Goal: Task Accomplishment & Management: Use online tool/utility

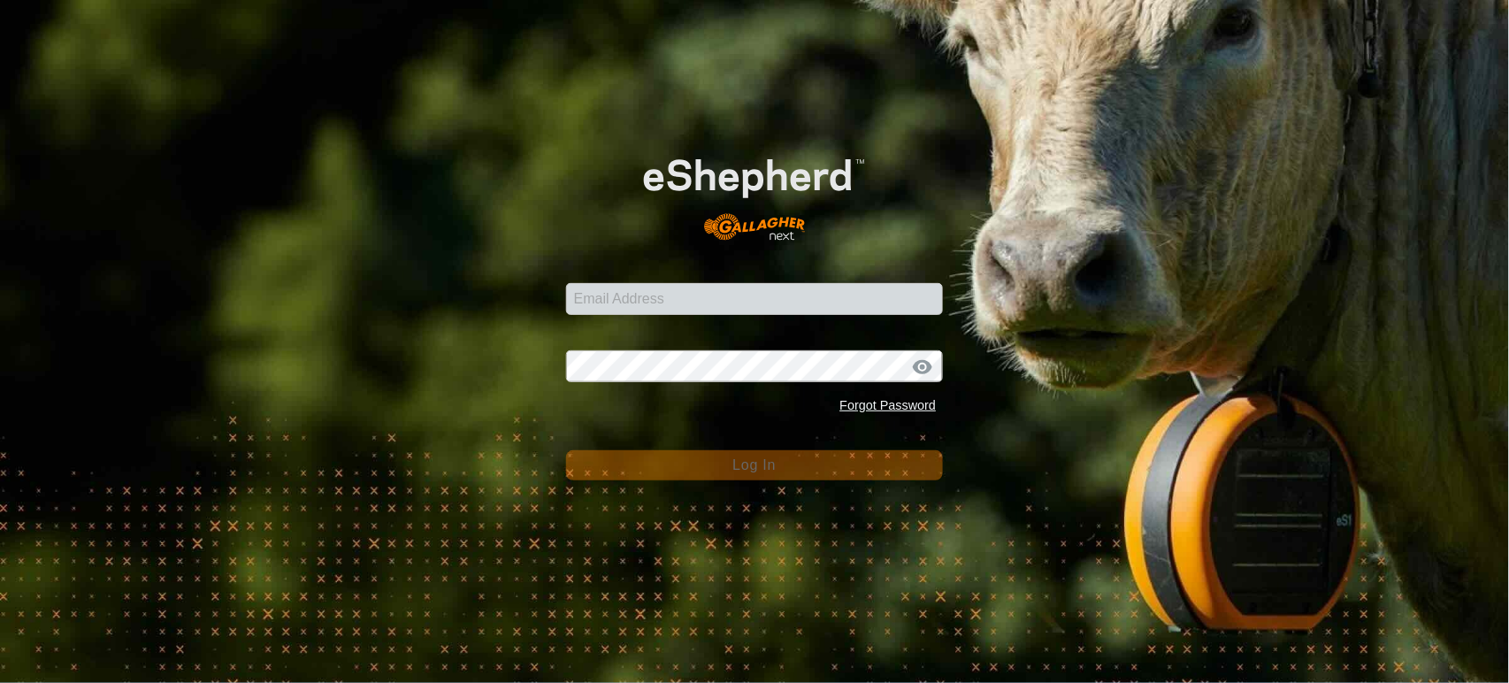
click at [607, 309] on input "Email Address" at bounding box center [755, 299] width 378 height 32
click at [887, 300] on input "Email Address" at bounding box center [755, 299] width 378 height 32
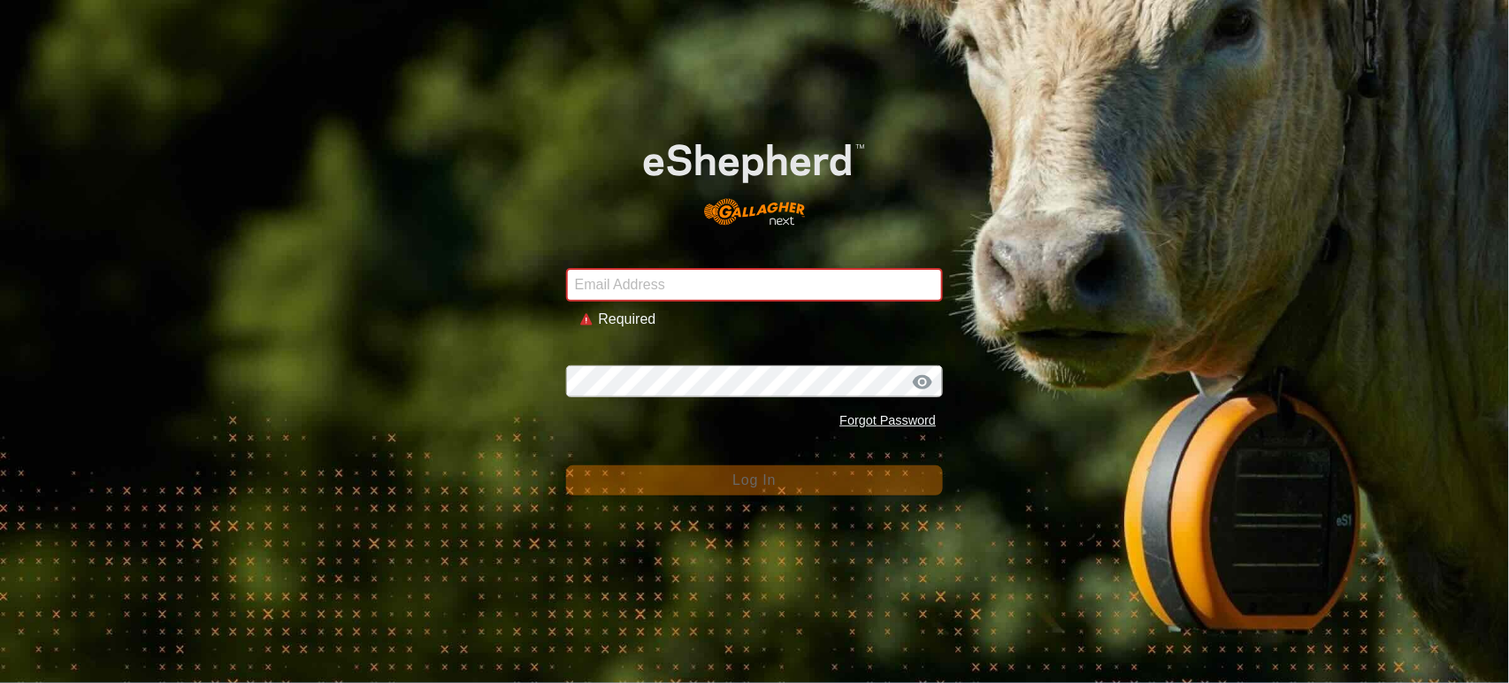
drag, startPoint x: 279, startPoint y: 127, endPoint x: 294, endPoint y: 129, distance: 15.3
click at [279, 127] on div "Email Address Required Password Forgot Password Log In" at bounding box center [754, 341] width 1509 height 683
click at [645, 285] on input "Email Address" at bounding box center [755, 285] width 378 height 34
click at [102, 261] on div "Email Address Required Password Forgot Password Log In" at bounding box center [754, 341] width 1509 height 683
click at [672, 294] on input "Email Address" at bounding box center [755, 285] width 378 height 34
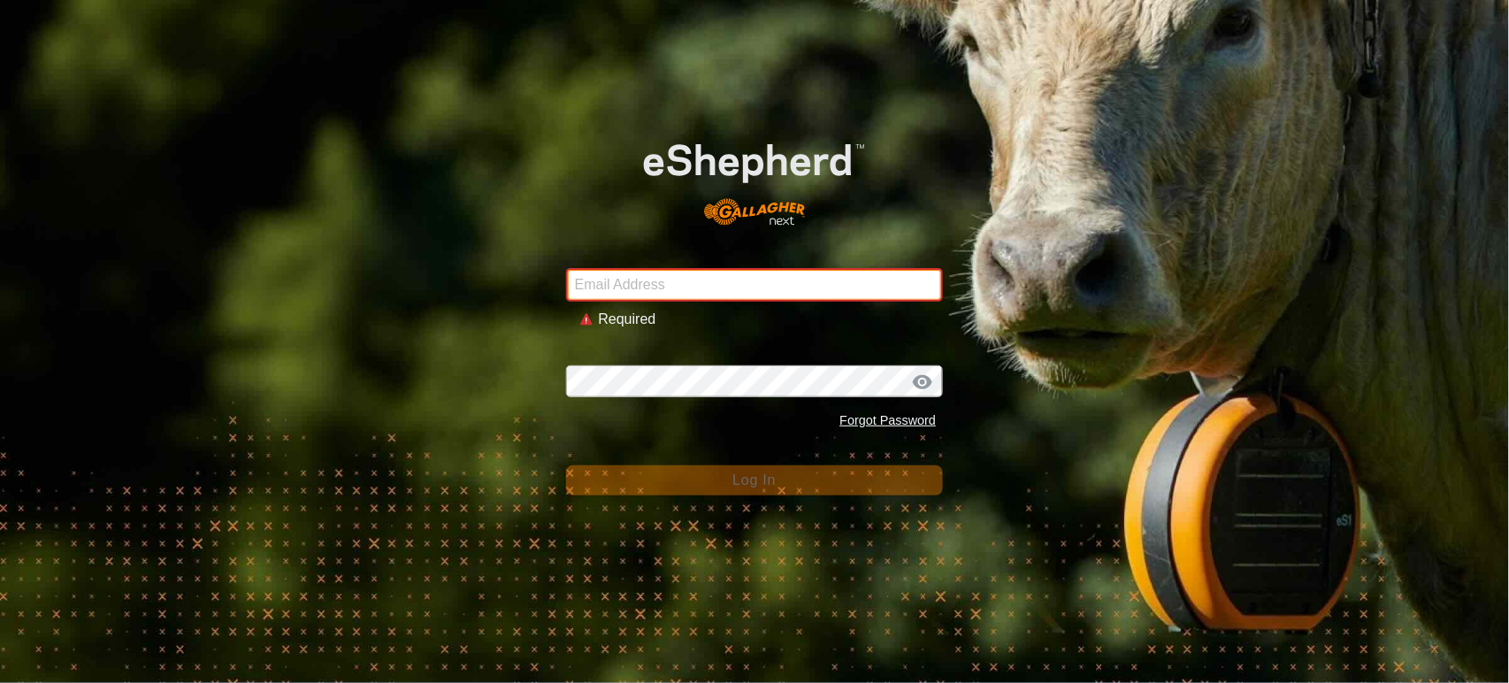
type input "[PERSON_NAME][EMAIL_ADDRESS][DOMAIN_NAME]"
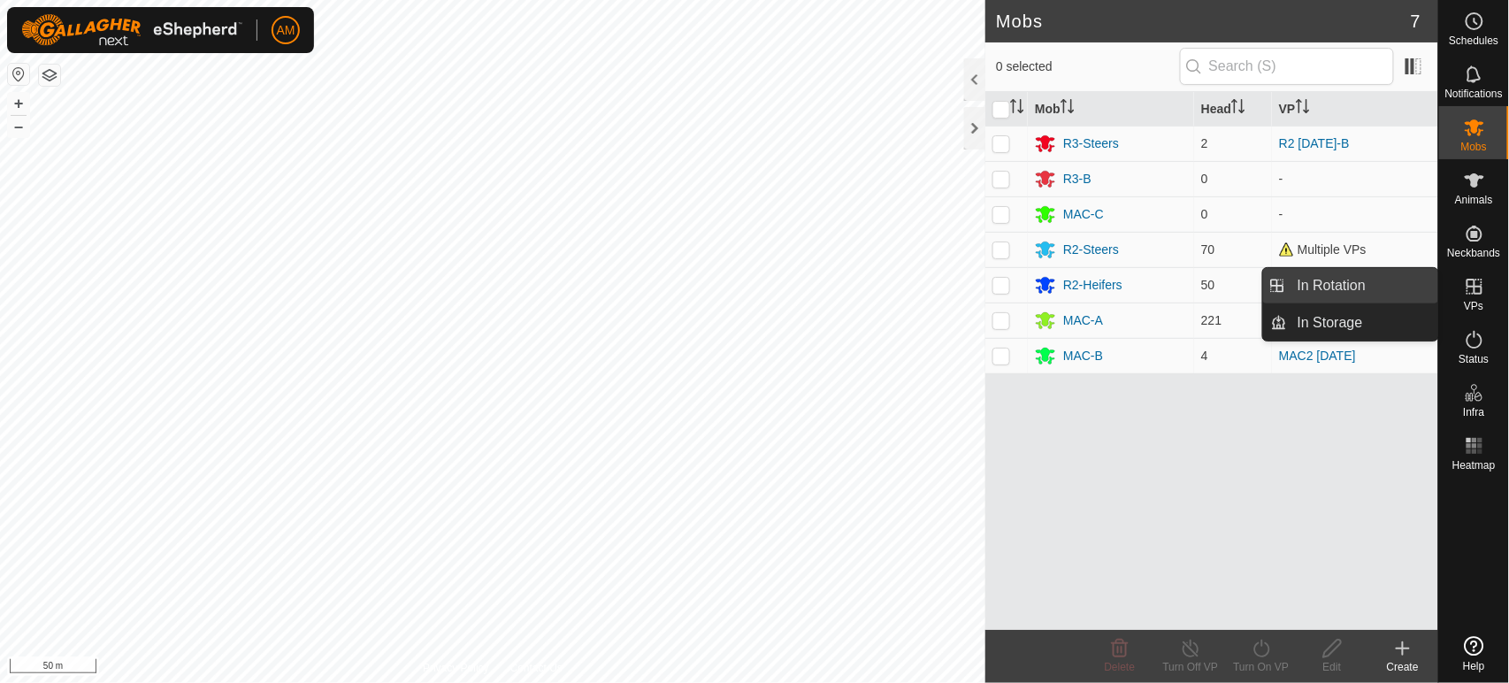
click at [1384, 292] on link "In Rotation" at bounding box center [1362, 285] width 151 height 35
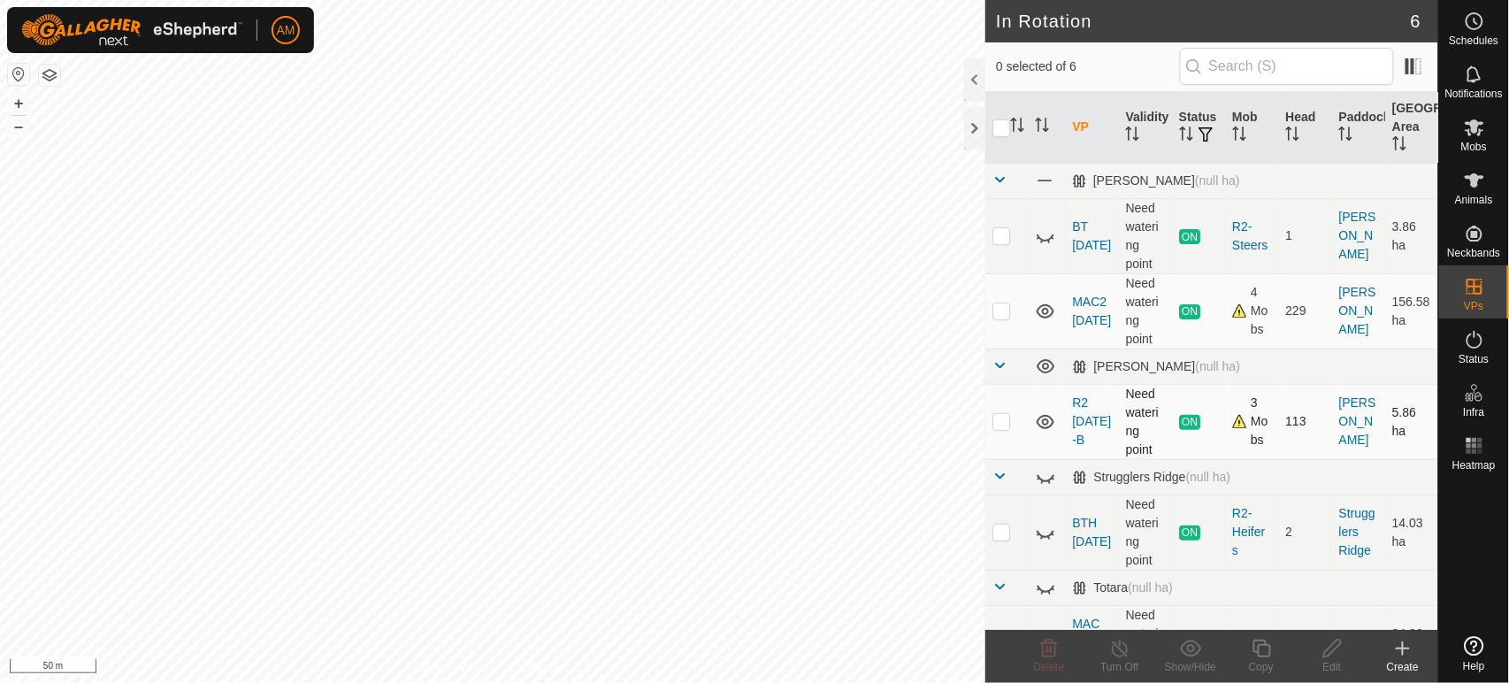
click at [1010, 431] on td at bounding box center [1007, 421] width 42 height 75
checkbox input "true"
click at [1265, 645] on icon at bounding box center [1262, 649] width 18 height 18
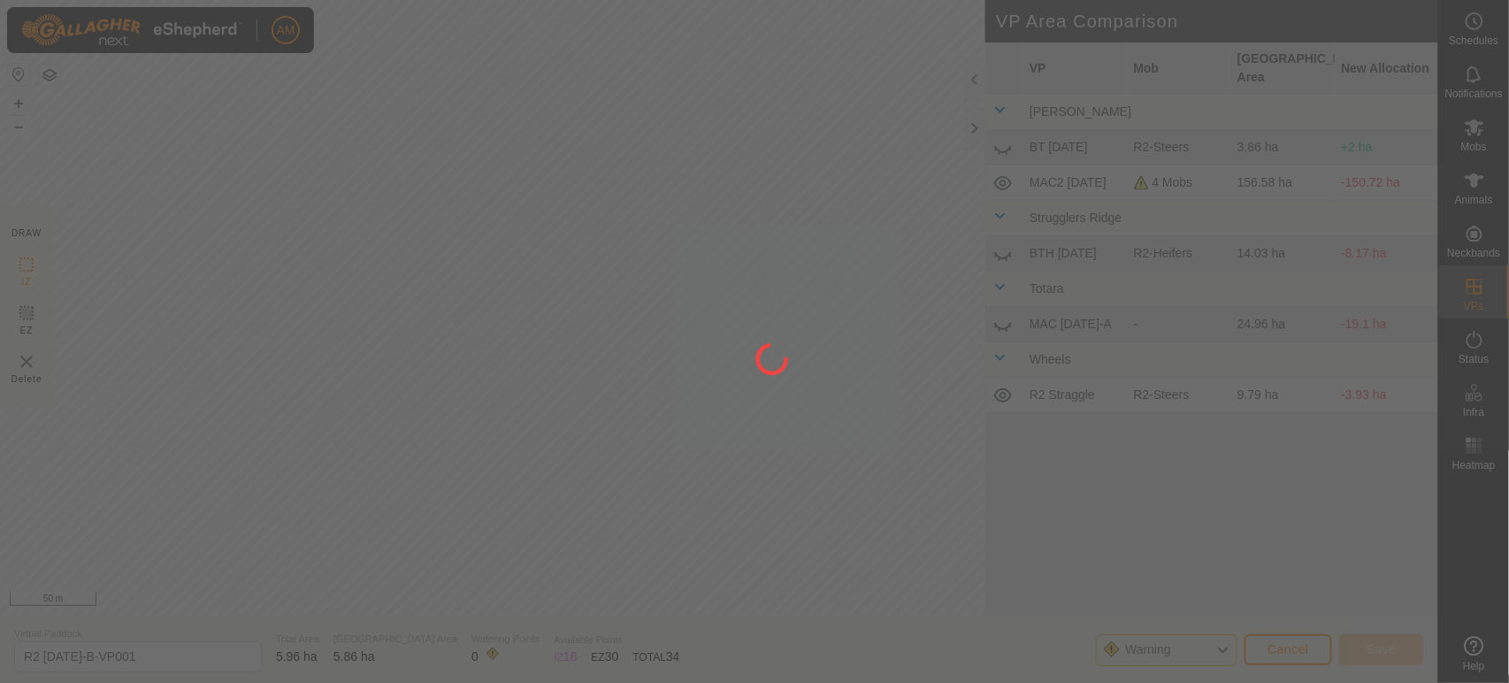
drag, startPoint x: 808, startPoint y: 263, endPoint x: 816, endPoint y: 517, distance: 254.1
click at [816, 517] on div at bounding box center [754, 341] width 1509 height 683
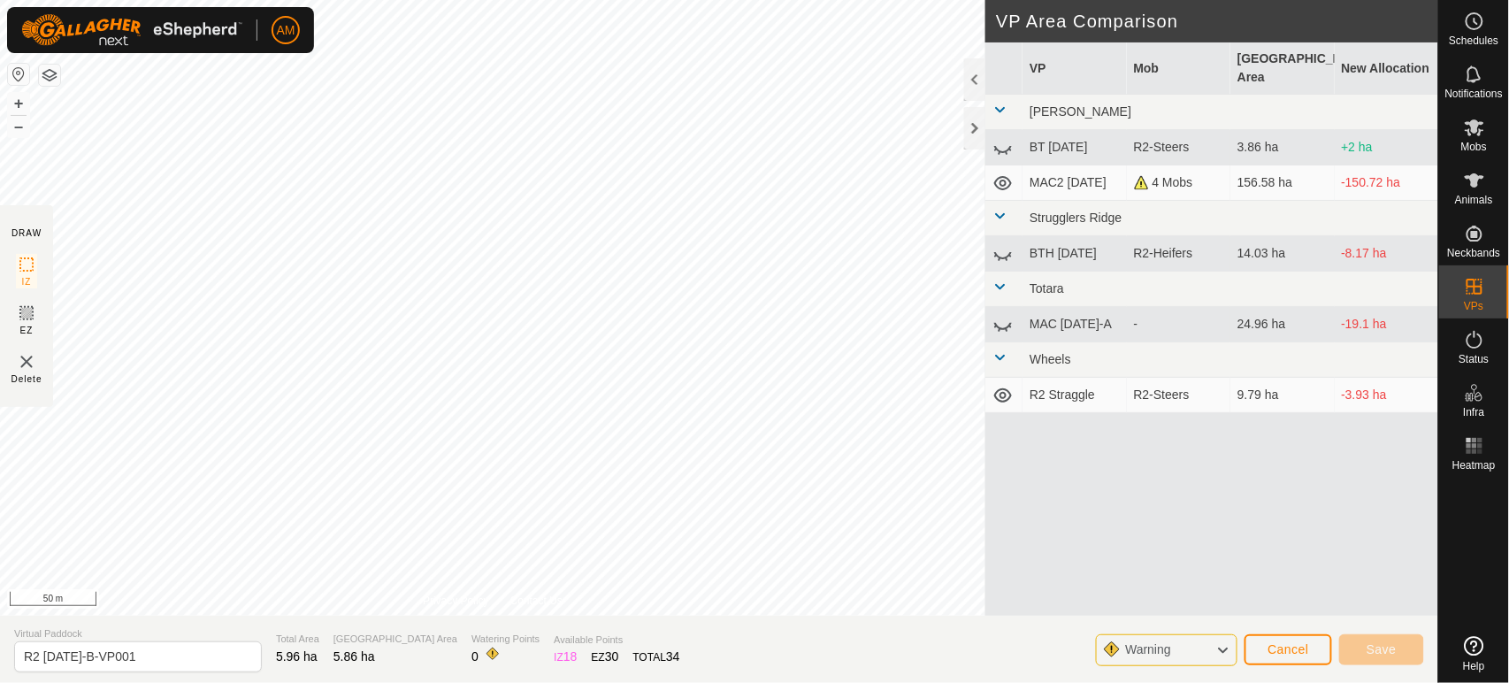
click at [805, 682] on html "AM Schedules Notifications Mobs Animals Neckbands VPs Status Infra Heatmap Help…" at bounding box center [754, 341] width 1509 height 683
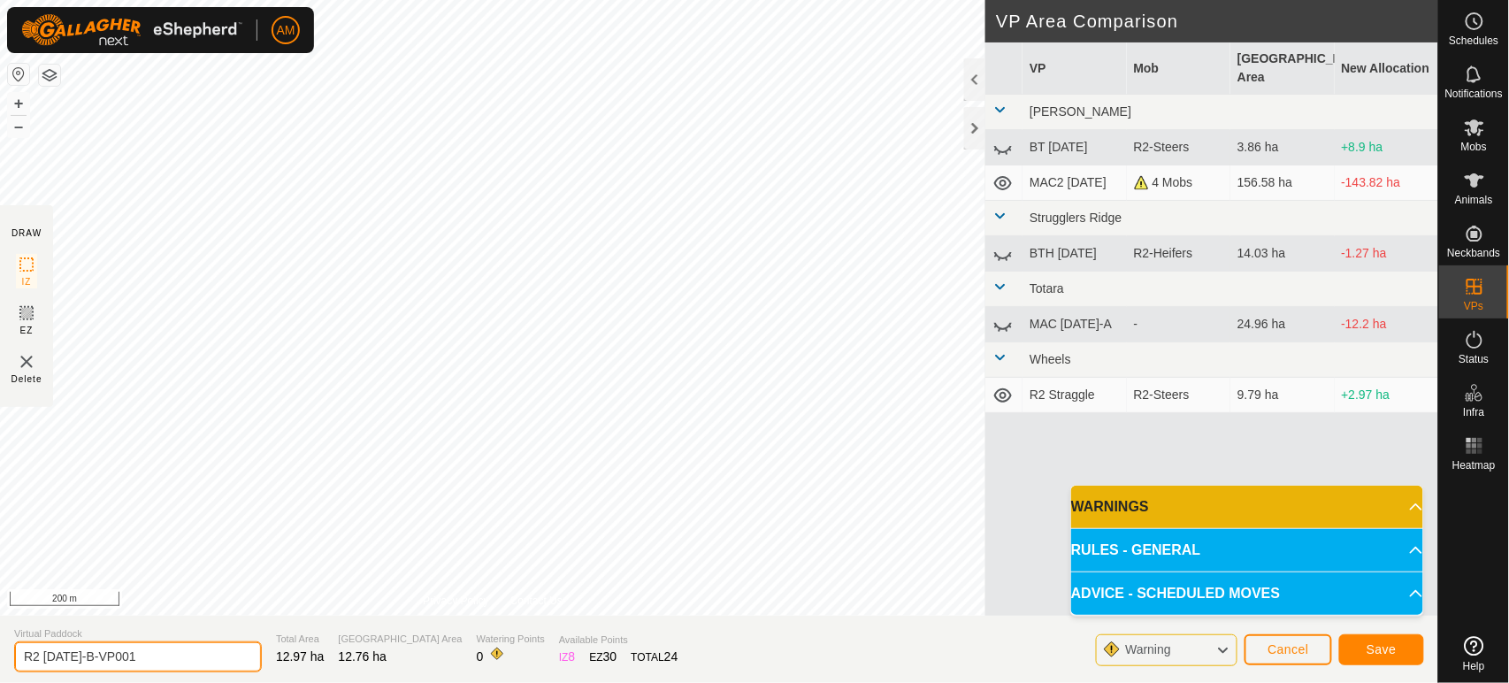
drag, startPoint x: 172, startPoint y: 661, endPoint x: 0, endPoint y: 653, distance: 171.8
click at [0, 653] on section "Virtual Paddock R2 [DATE]-B-VP001 Total Area 12.97 ha Grazing Area 12.76 ha Wat…" at bounding box center [719, 649] width 1439 height 67
type input "R2 [DATE]"
click at [1386, 647] on span "Save" at bounding box center [1382, 649] width 30 height 14
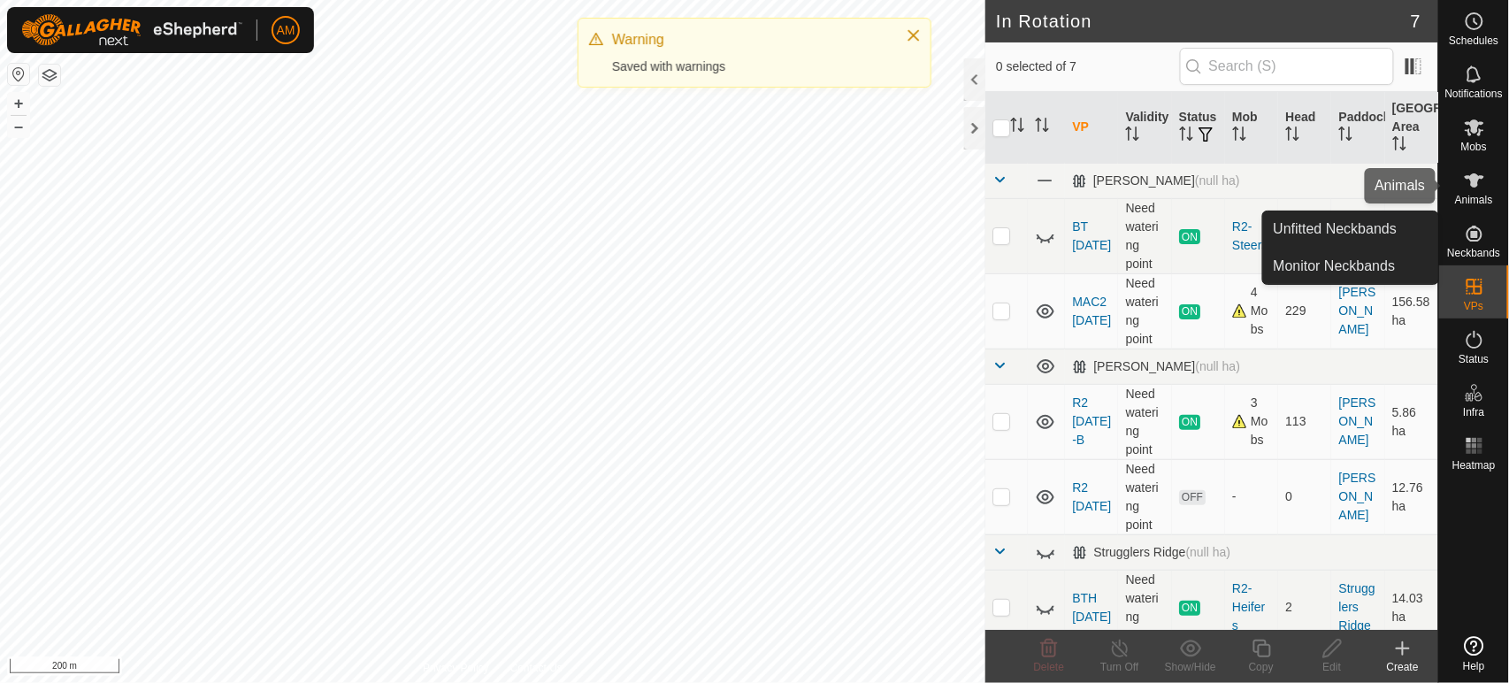
click at [1463, 186] on es-animals-svg-icon at bounding box center [1475, 180] width 32 height 28
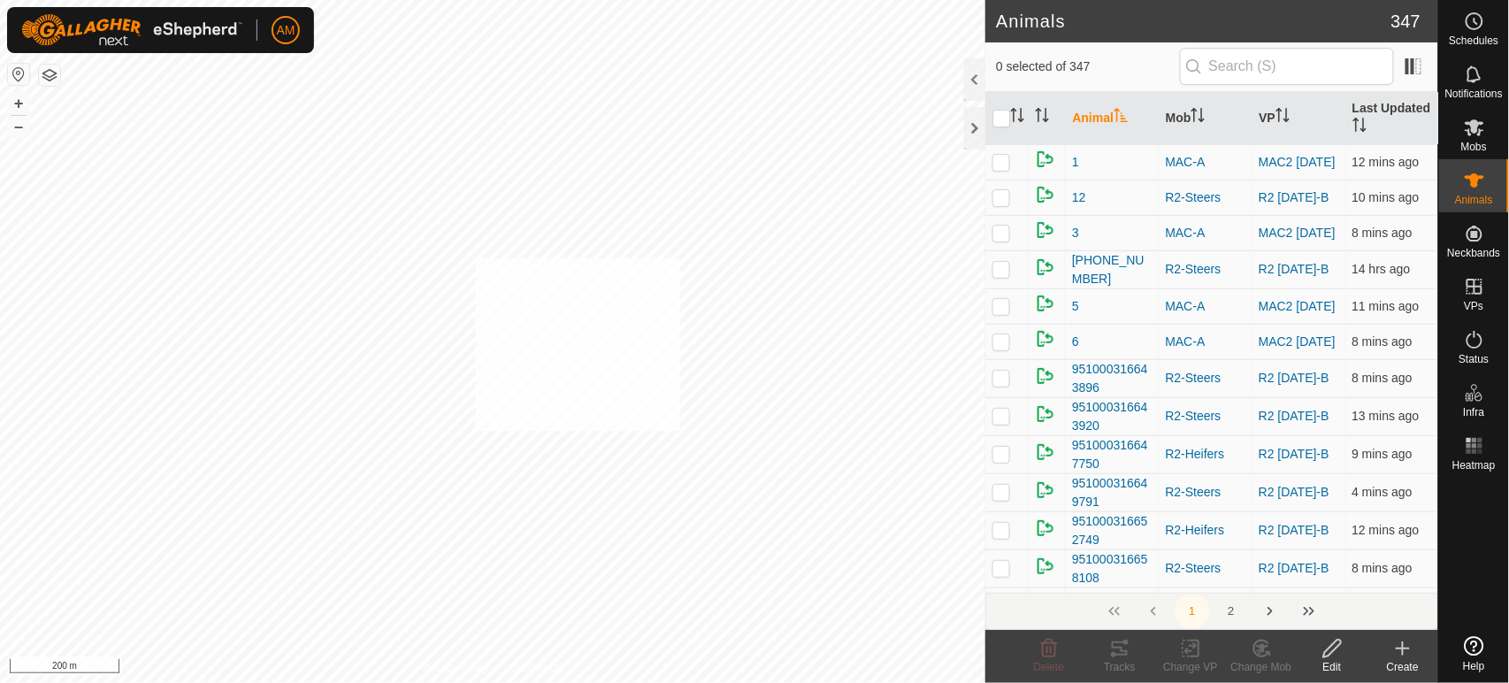
checkbox input "true"
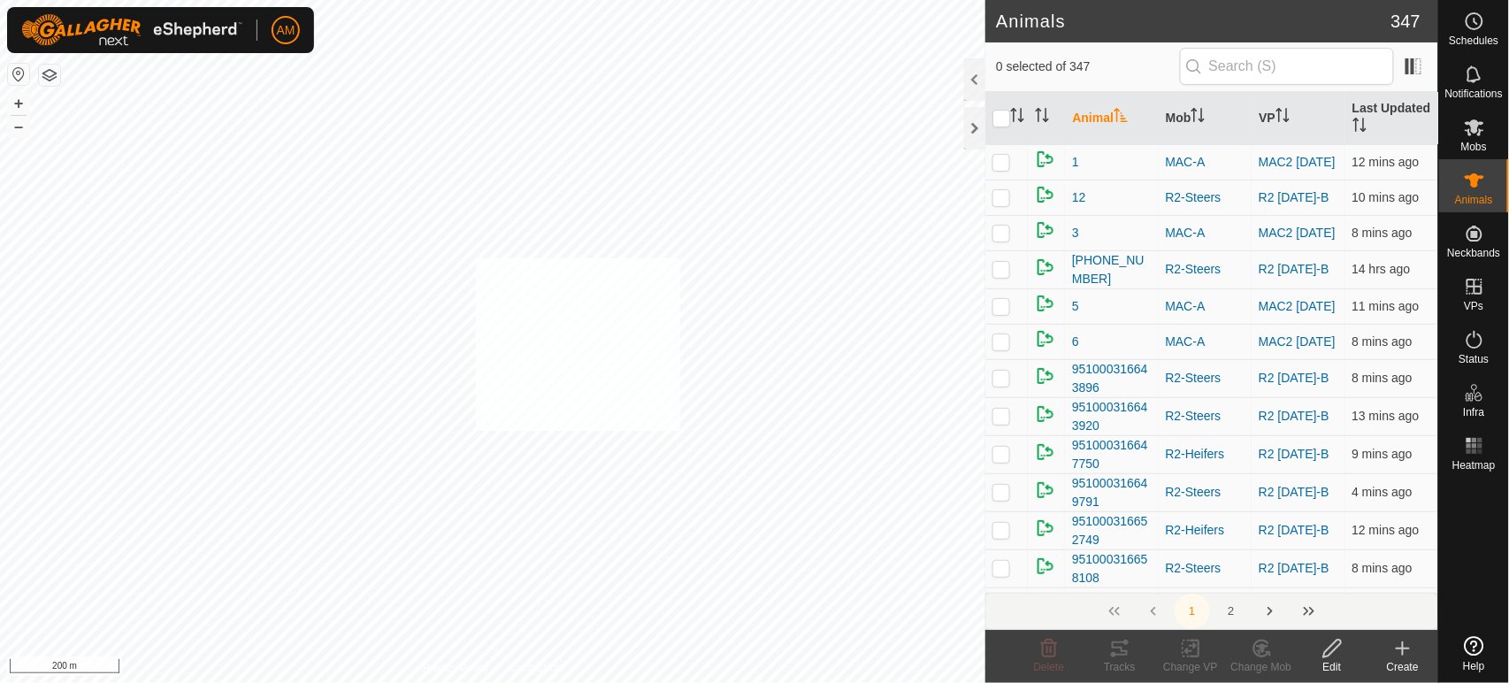
checkbox input "true"
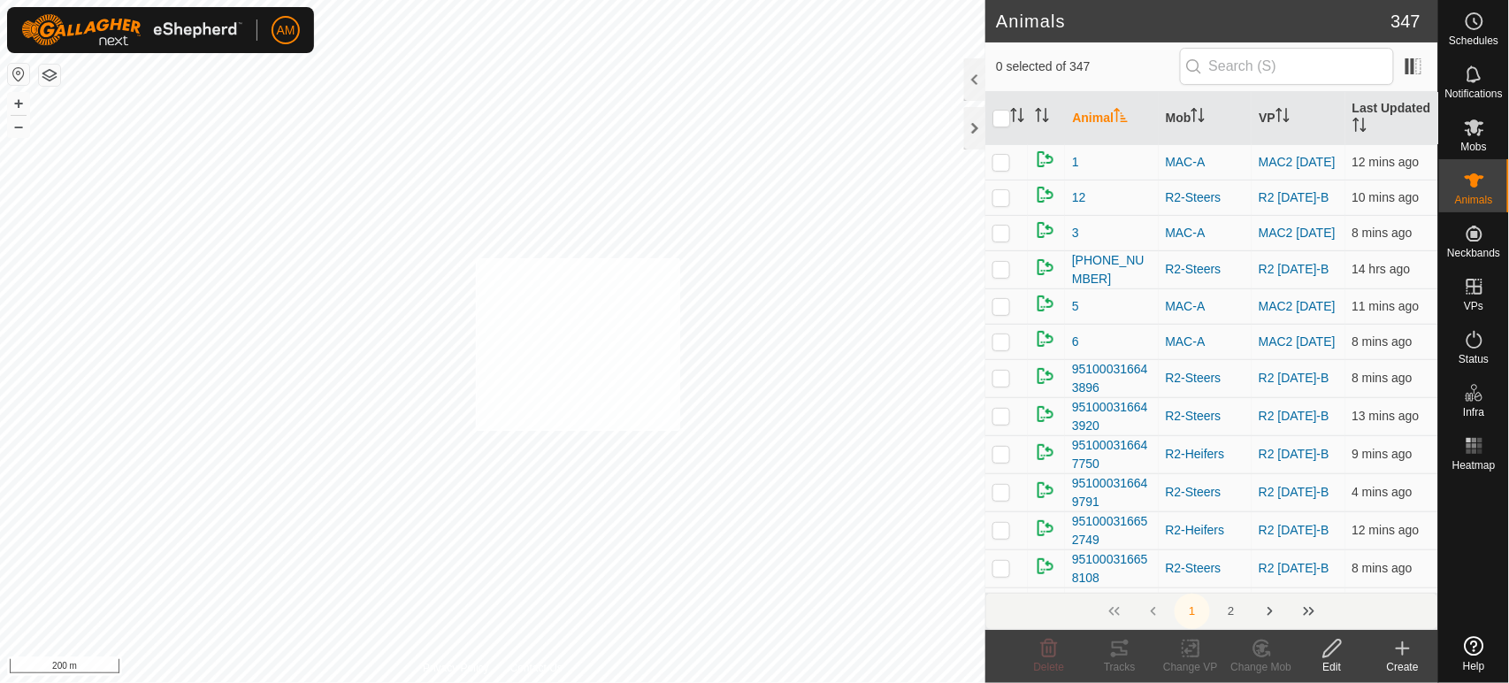
checkbox input "true"
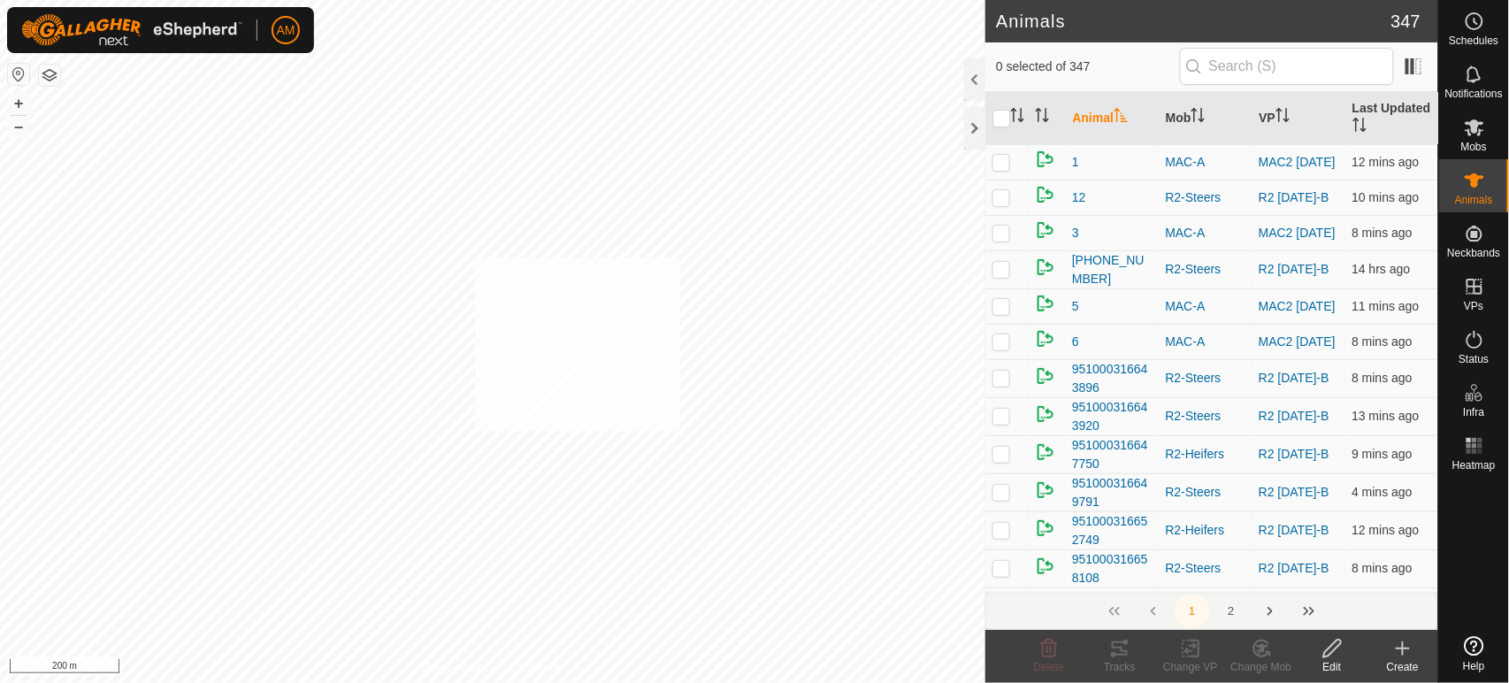
checkbox input "true"
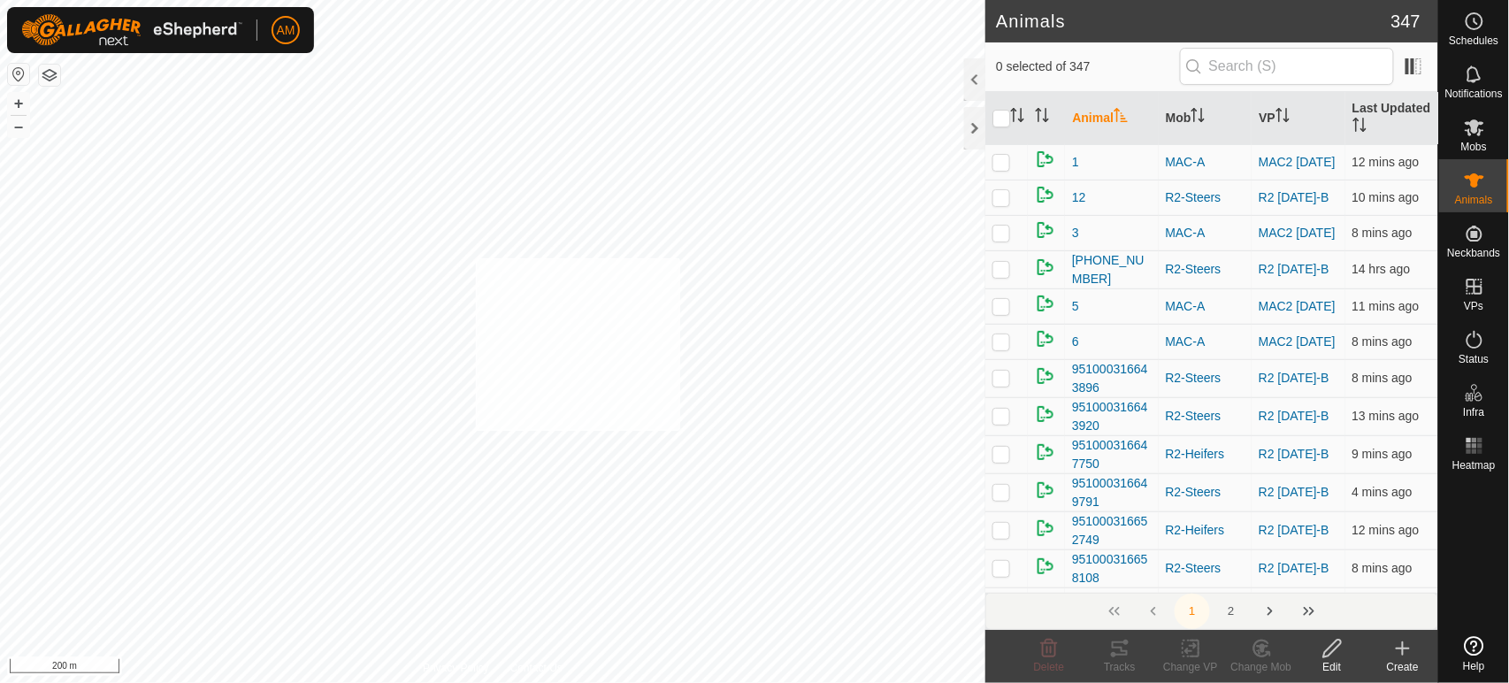
checkbox input "true"
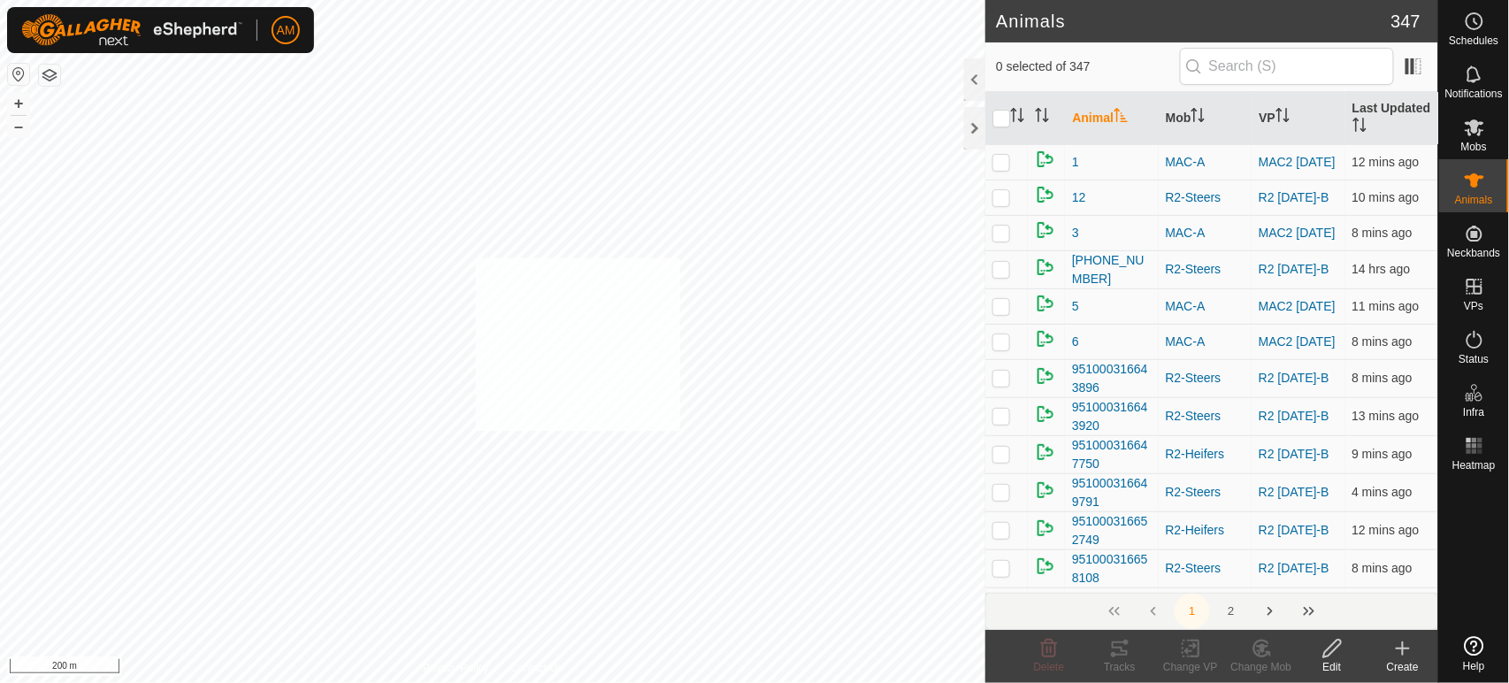
checkbox input "true"
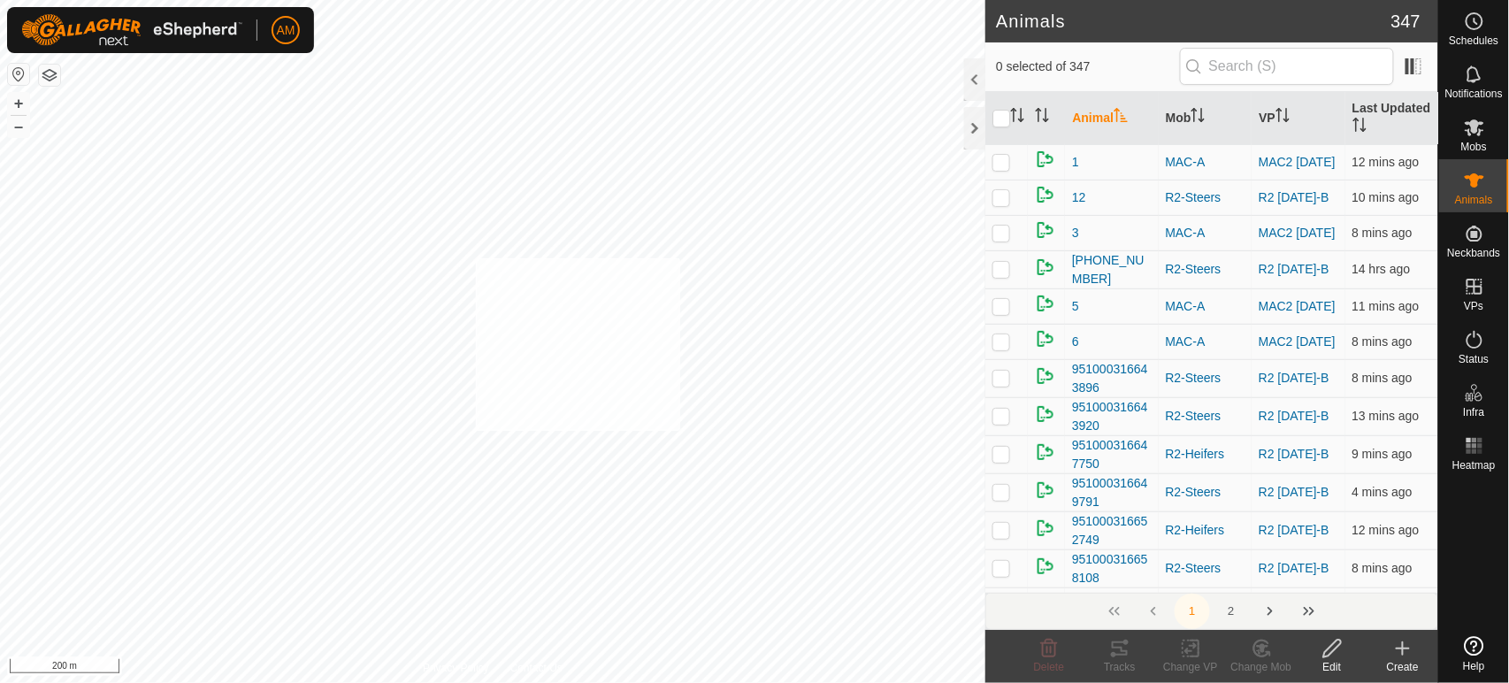
checkbox input "true"
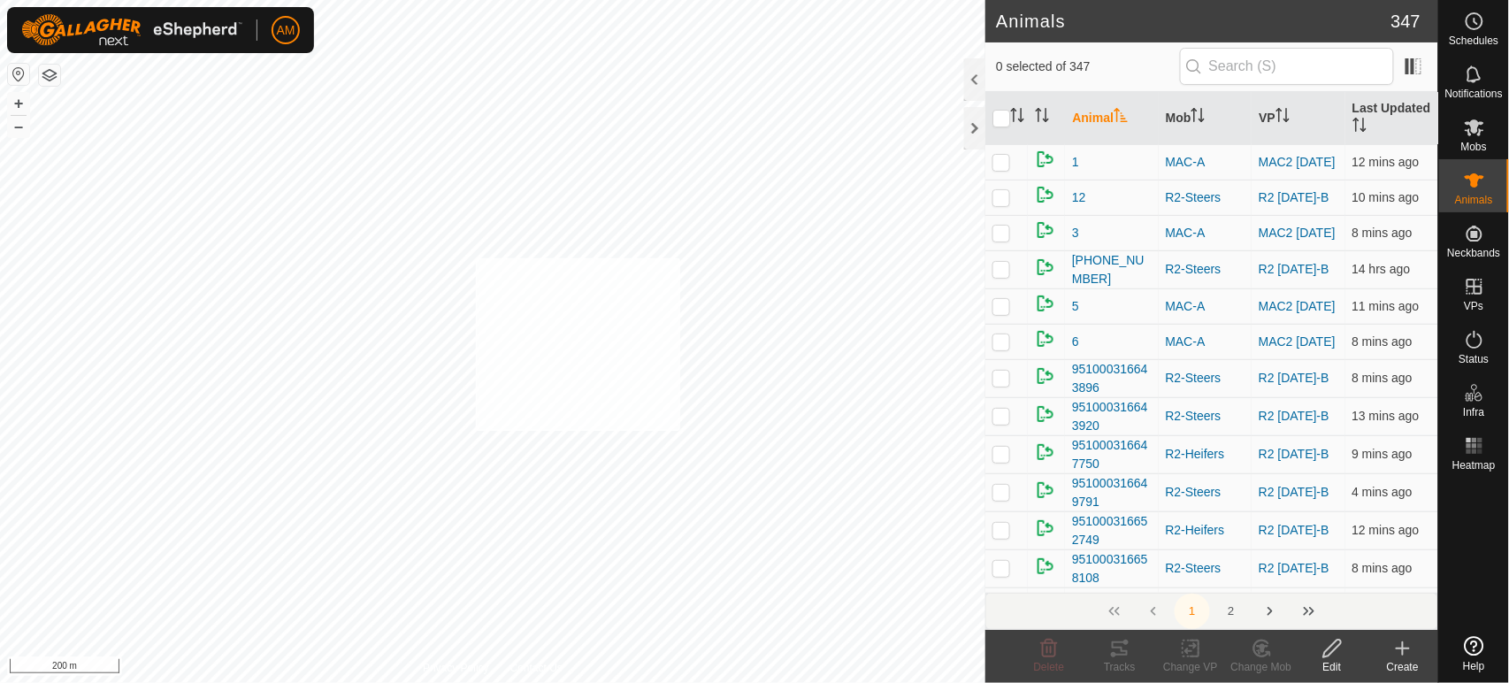
checkbox input "true"
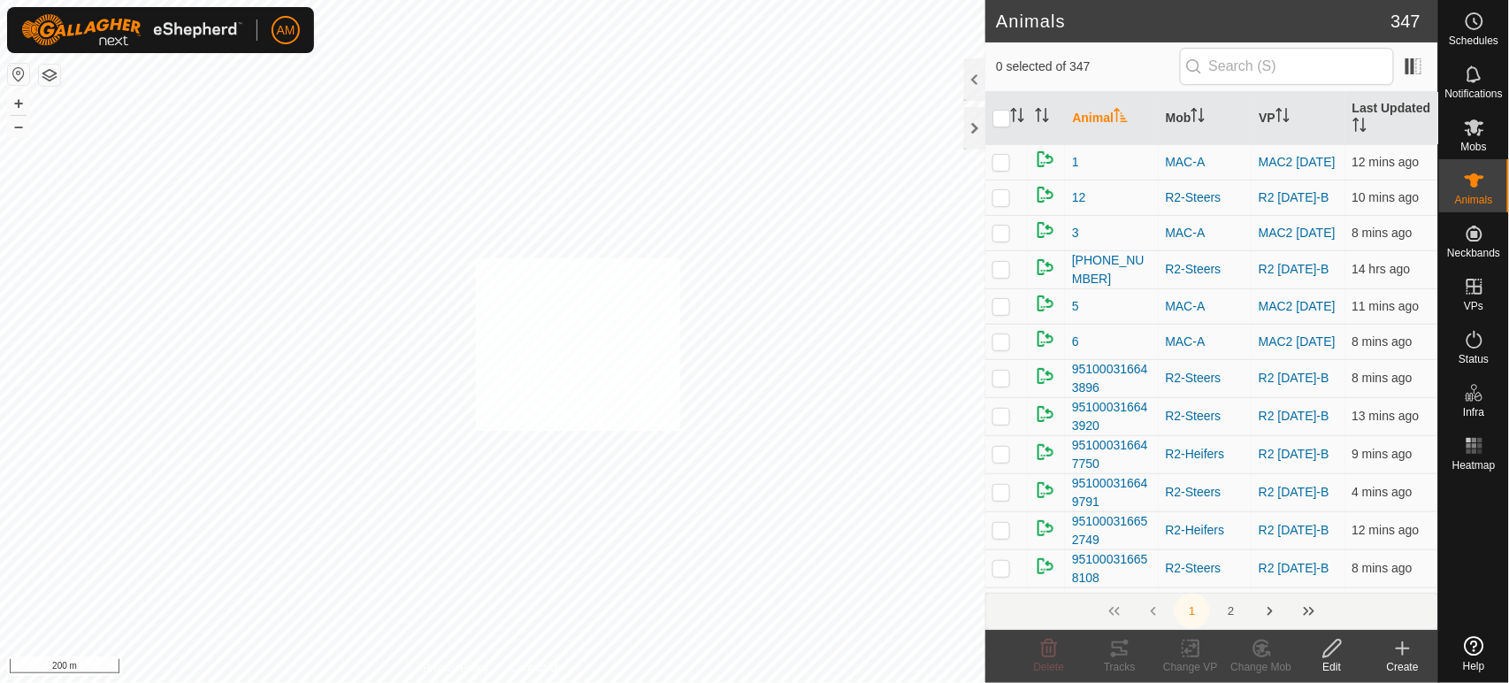
checkbox input "true"
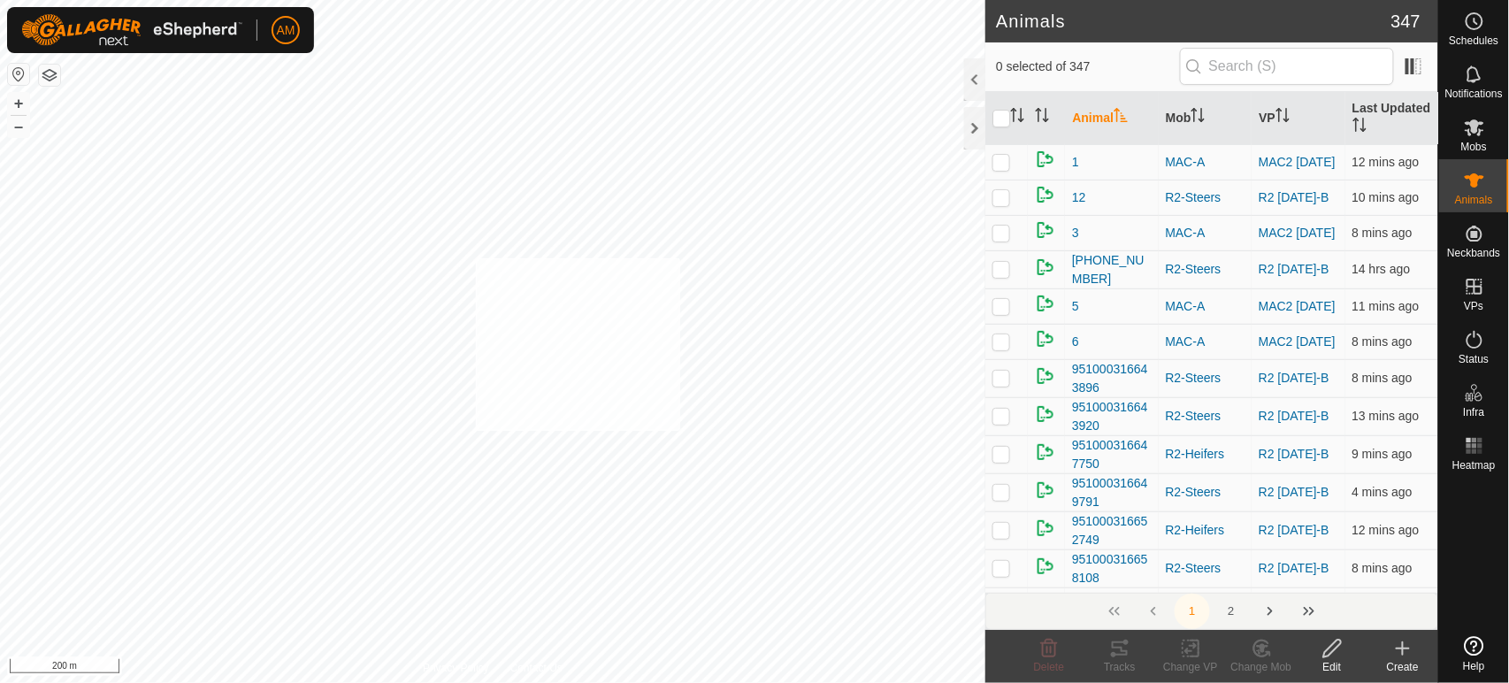
checkbox input "true"
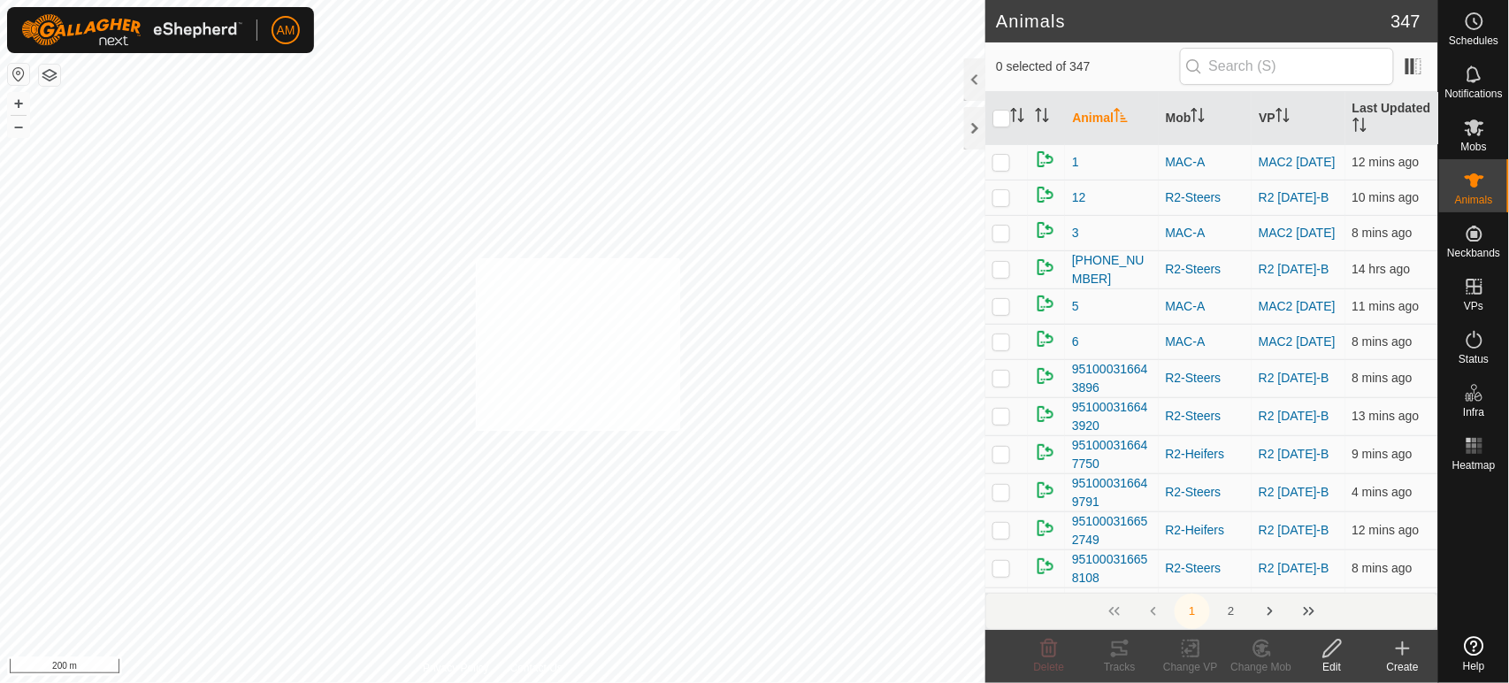
checkbox input "true"
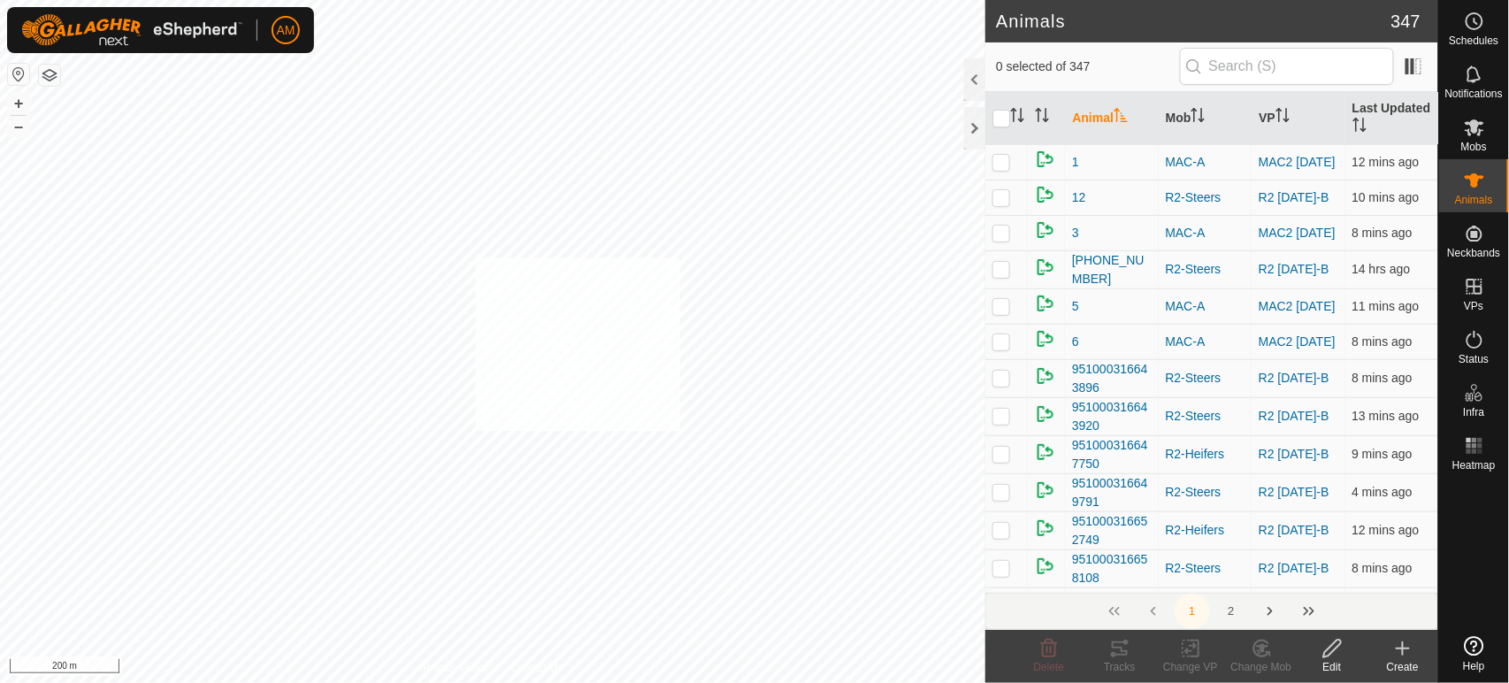
checkbox input "true"
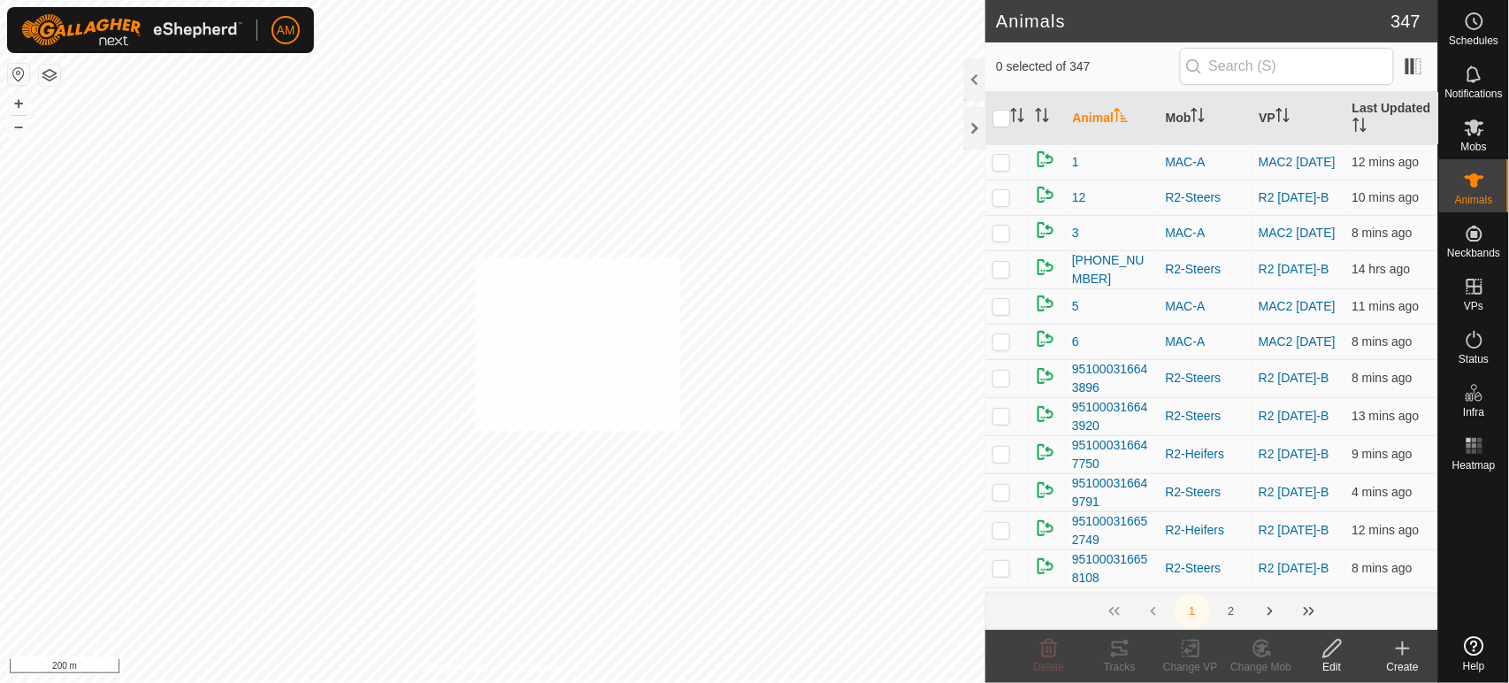
checkbox input "true"
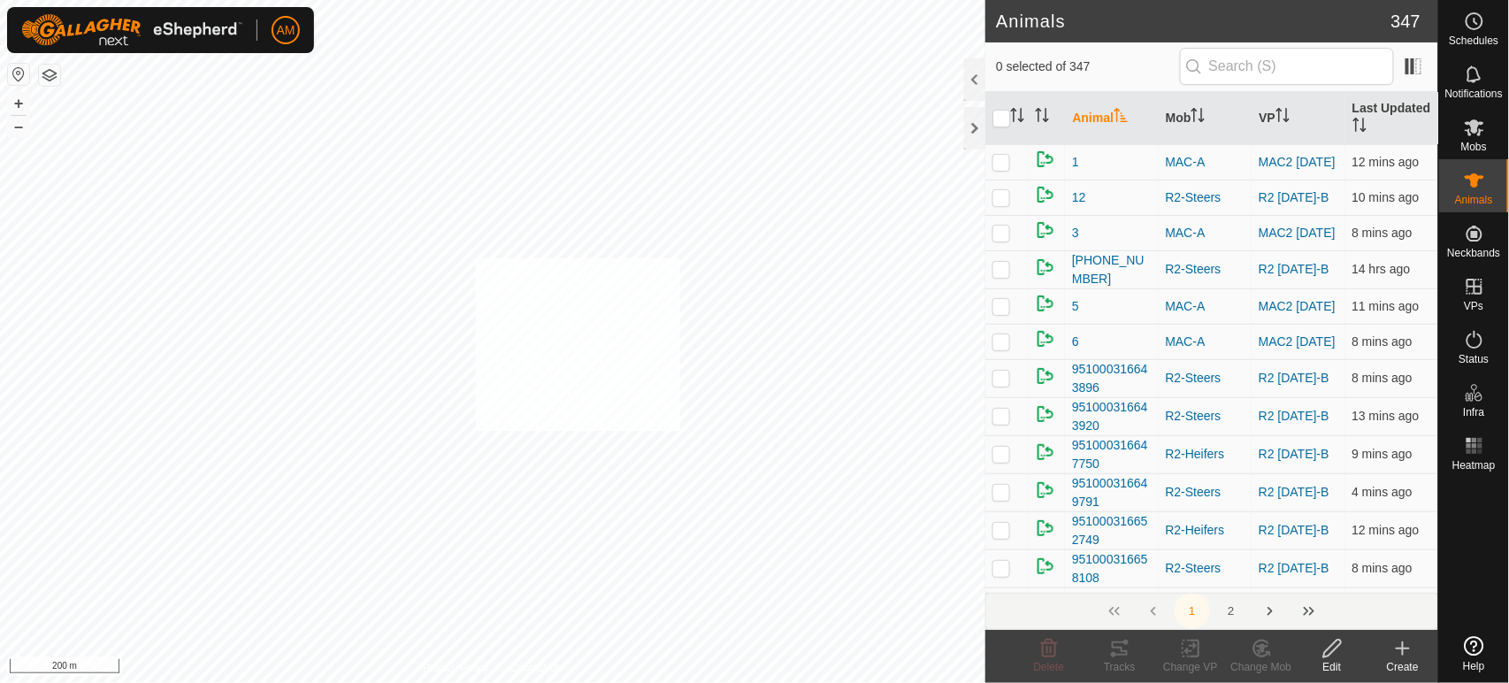
checkbox input "true"
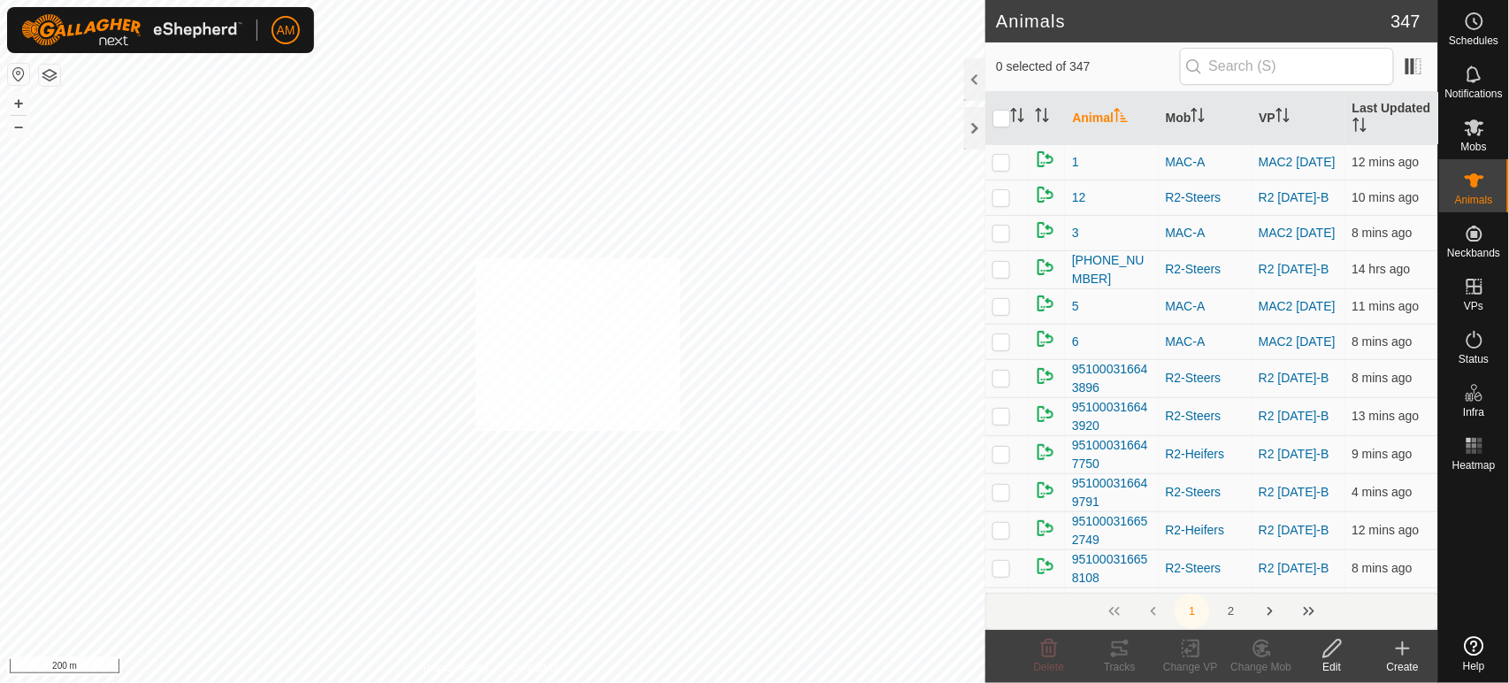
checkbox input "true"
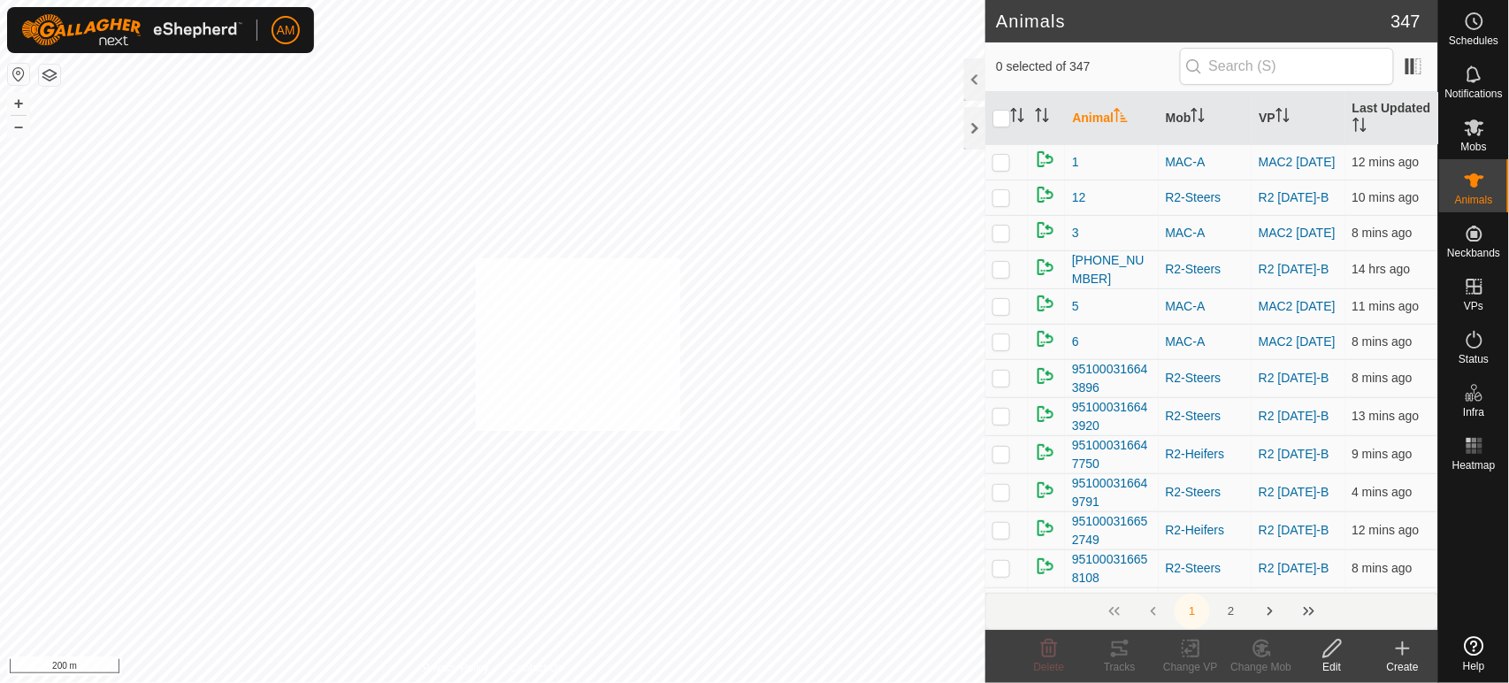
checkbox input "true"
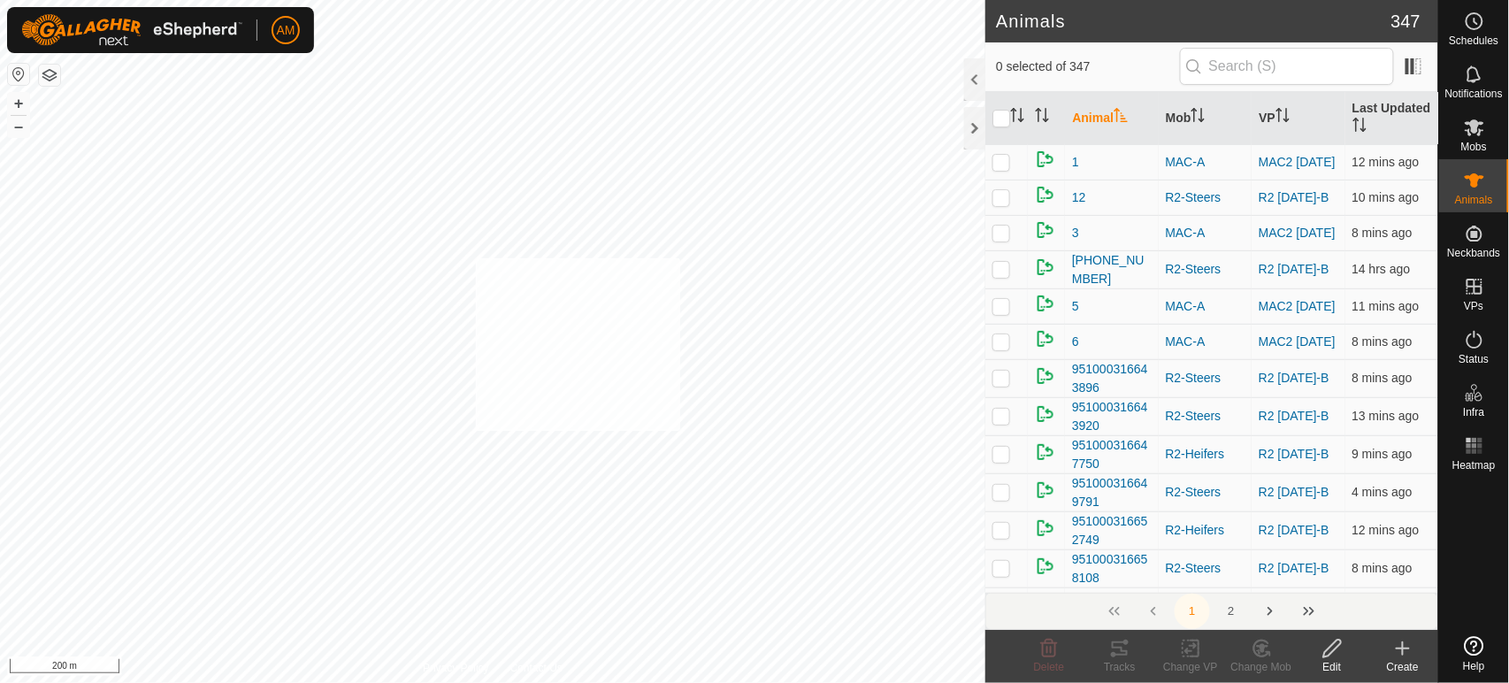
checkbox input "true"
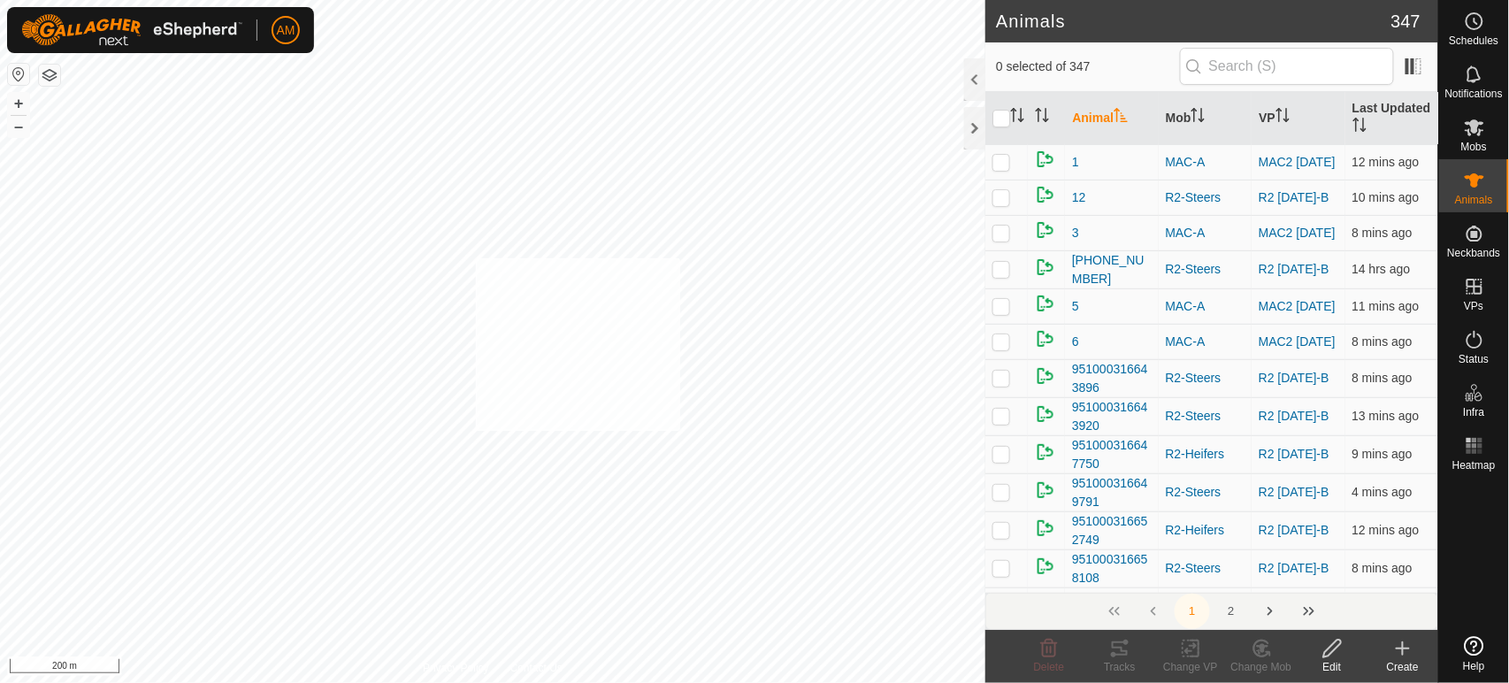
checkbox input "true"
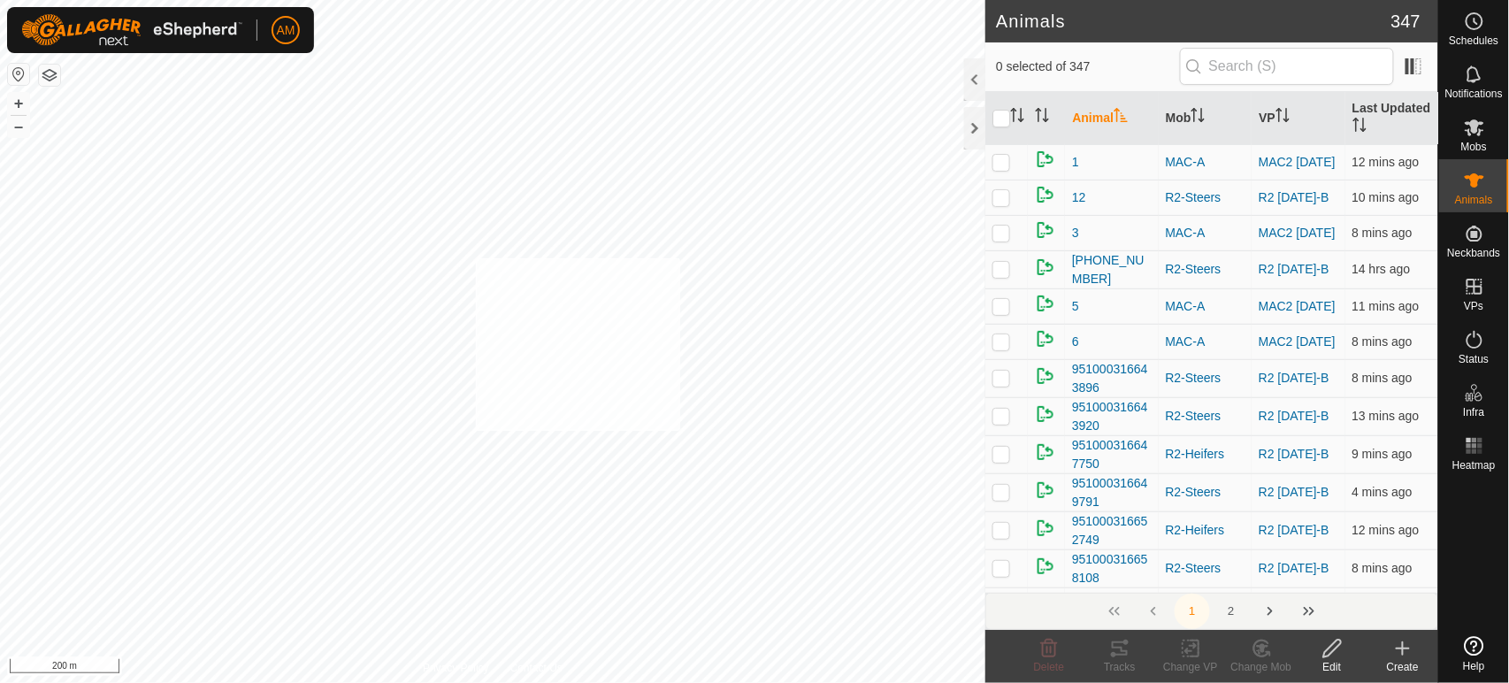
checkbox input "true"
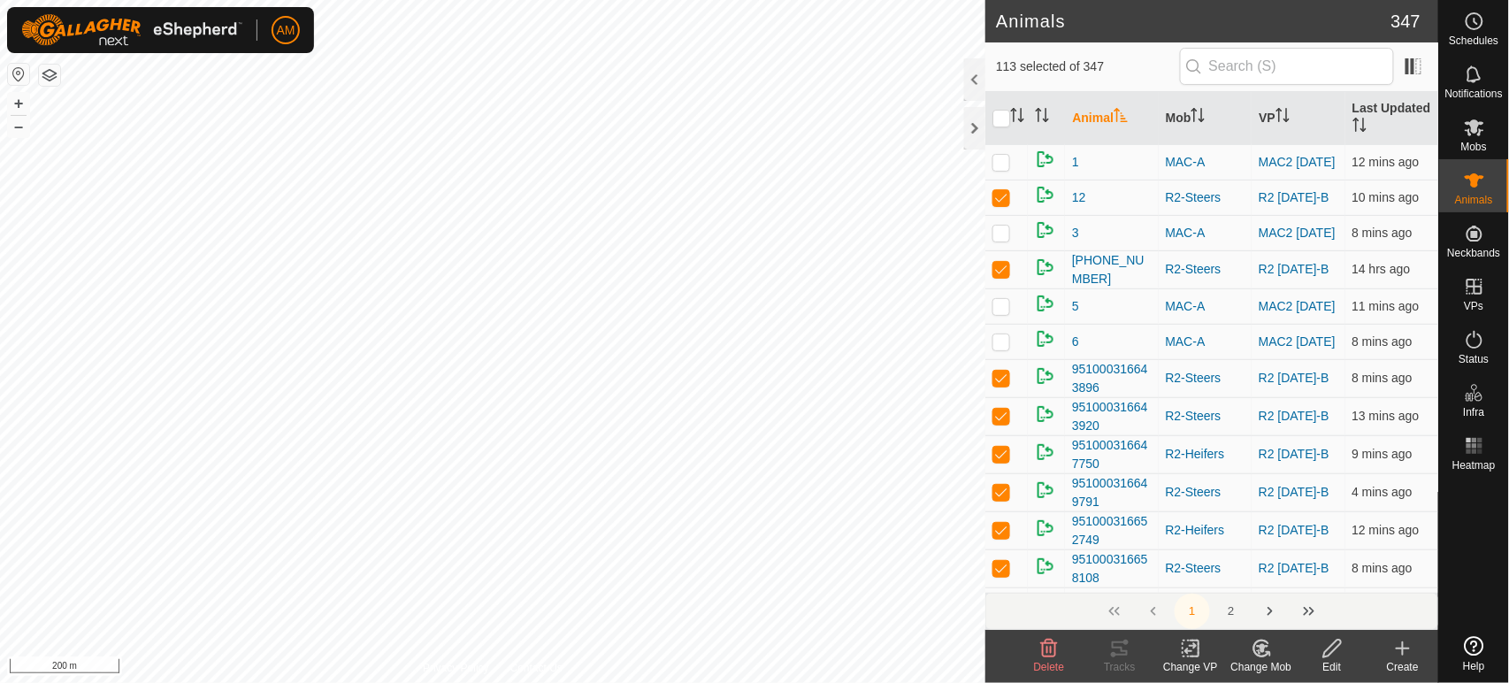
click at [1185, 660] on div "Change VP" at bounding box center [1191, 667] width 71 height 16
click at [1201, 558] on link "Choose VP..." at bounding box center [1244, 572] width 175 height 35
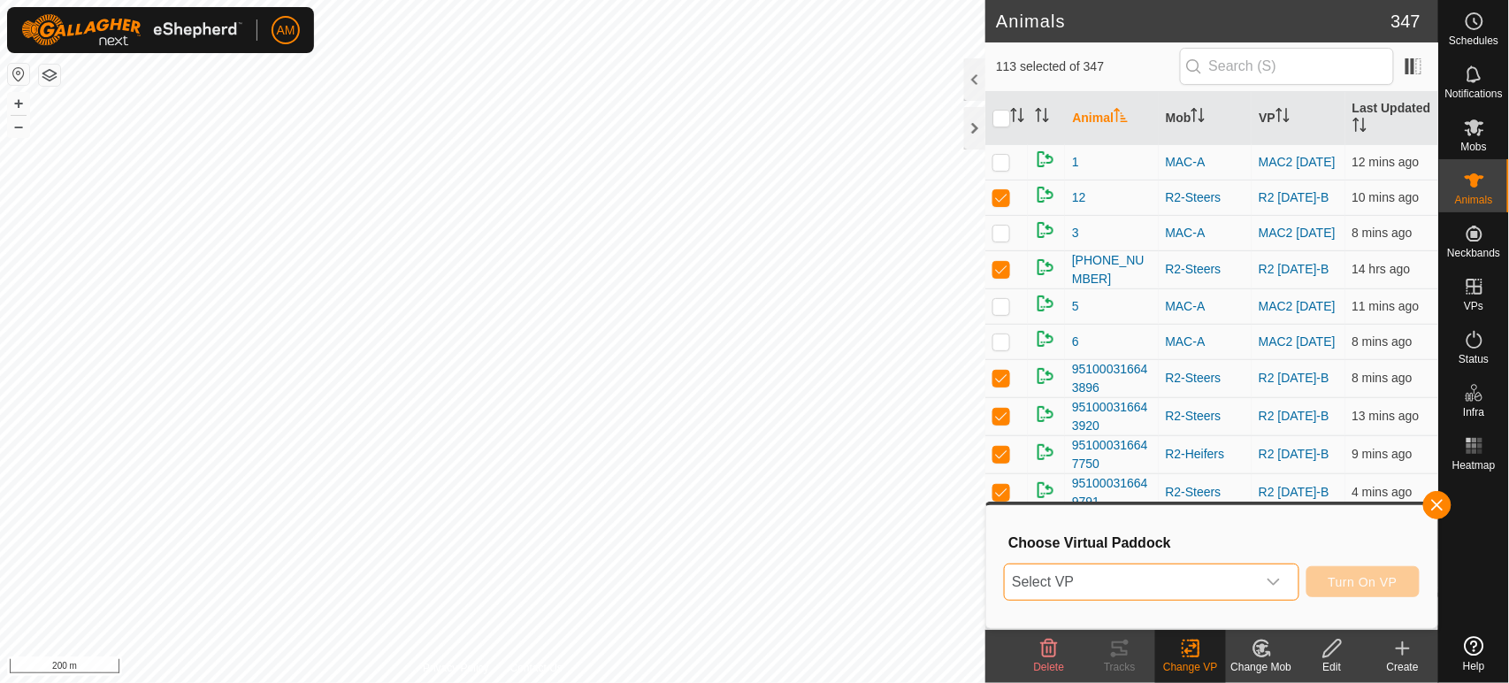
click at [1141, 580] on span "Select VP" at bounding box center [1130, 581] width 250 height 35
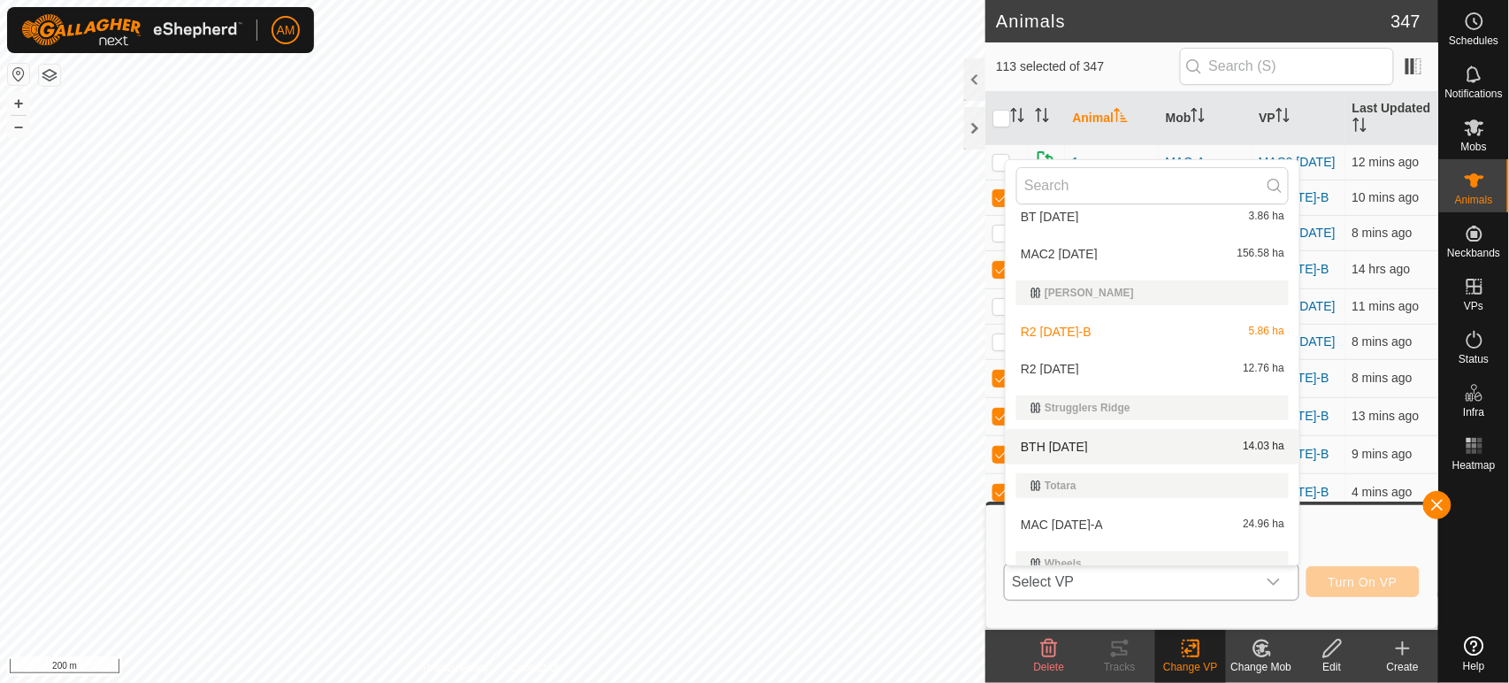
scroll to position [108, 0]
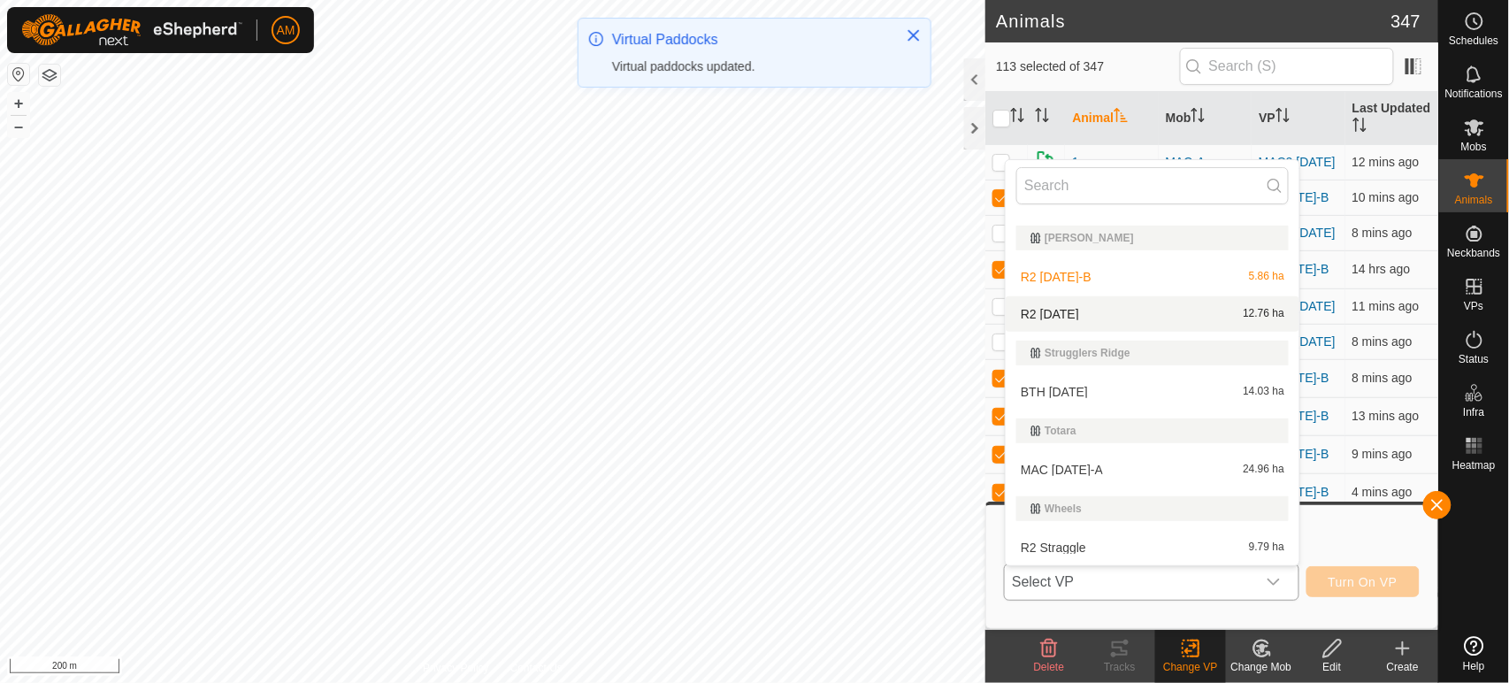
click at [1062, 317] on li "R2 [DATE] 12.76 ha" at bounding box center [1153, 313] width 294 height 35
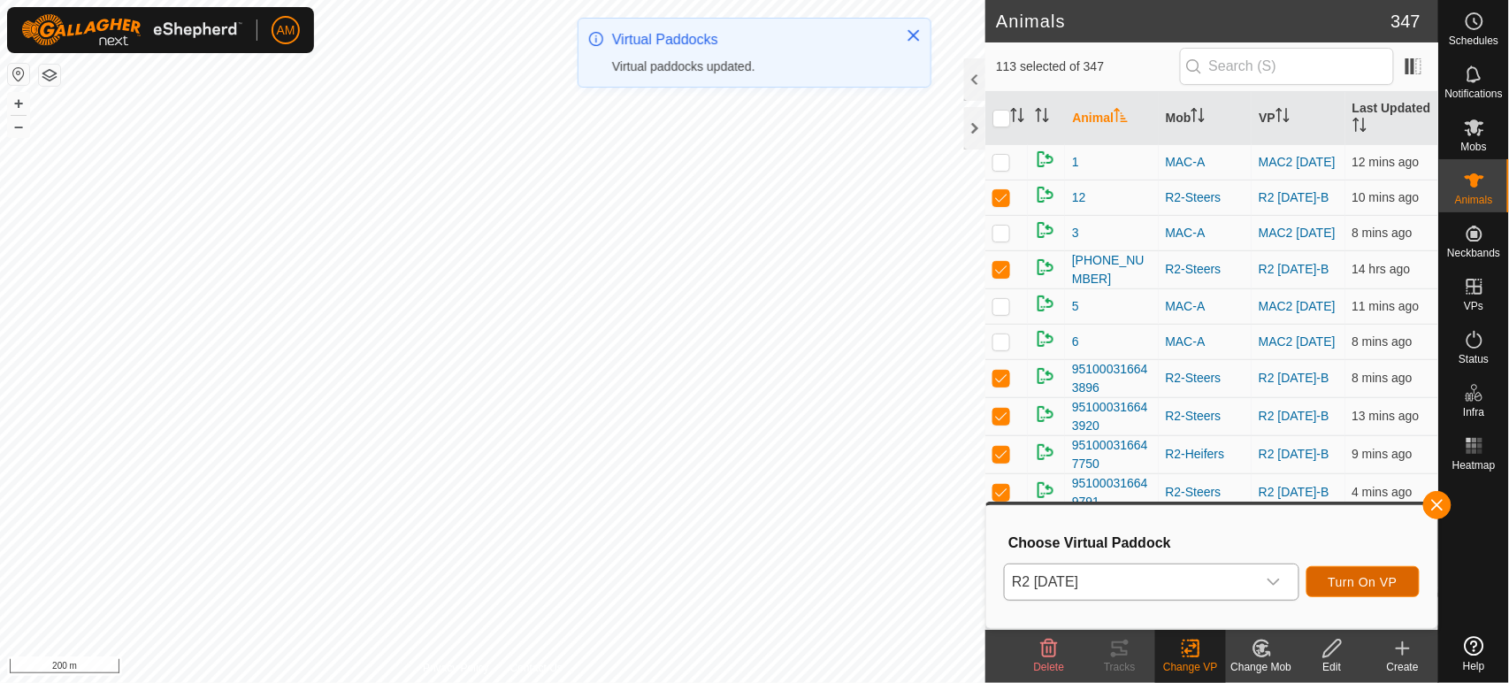
click at [1340, 583] on span "Turn On VP" at bounding box center [1363, 582] width 69 height 14
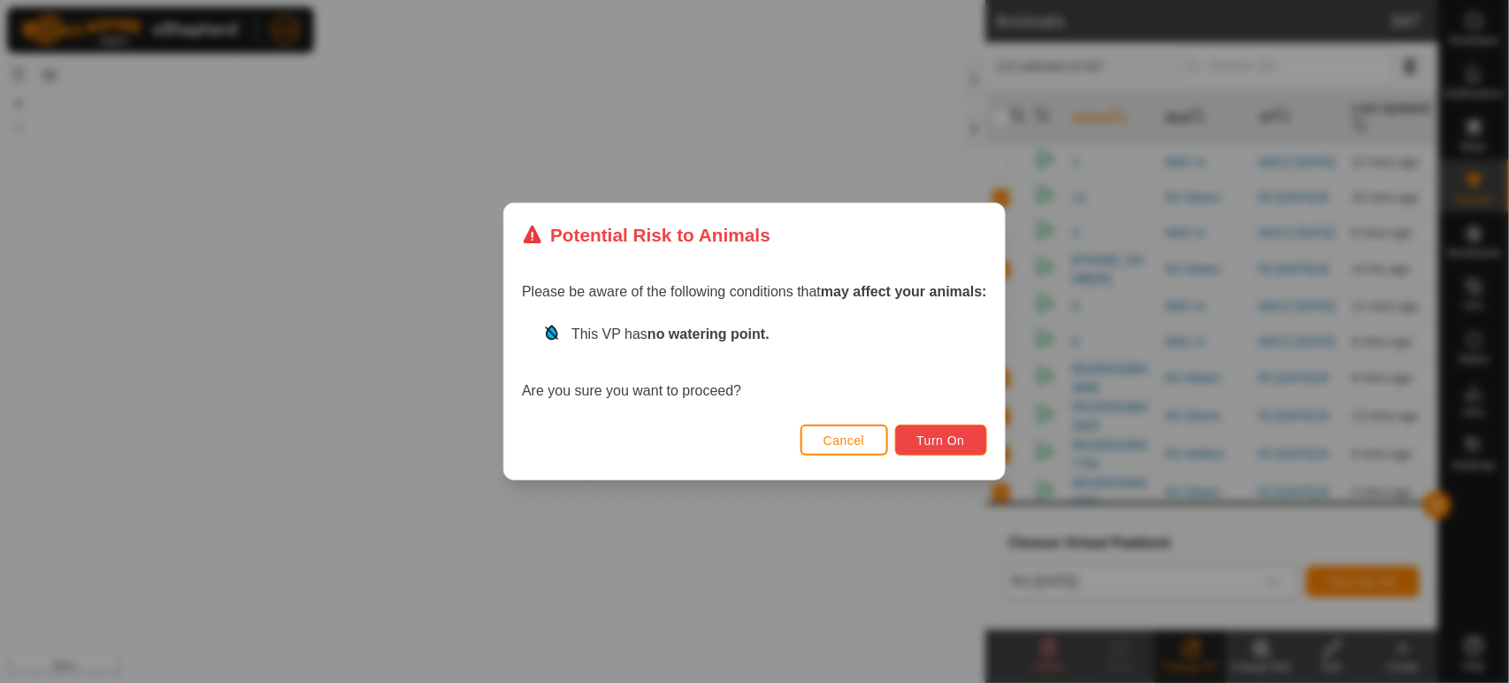
click at [937, 431] on button "Turn On" at bounding box center [941, 440] width 92 height 31
